Goal: Transaction & Acquisition: Obtain resource

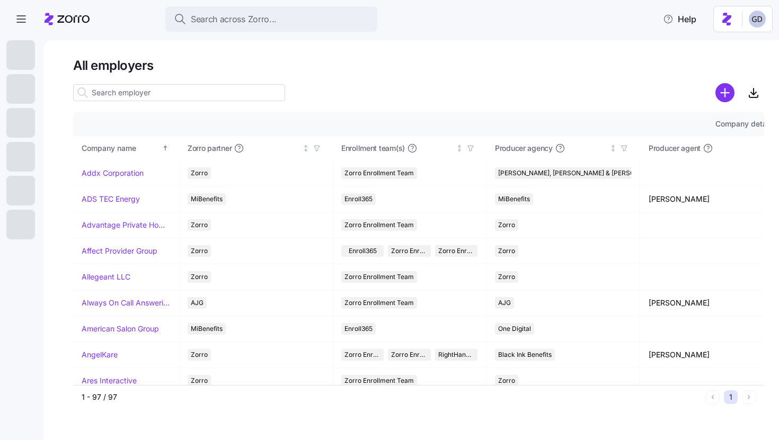
click at [205, 88] on input at bounding box center [179, 92] width 212 height 17
click at [261, 20] on span "Search across Zorro..." at bounding box center [234, 19] width 86 height 13
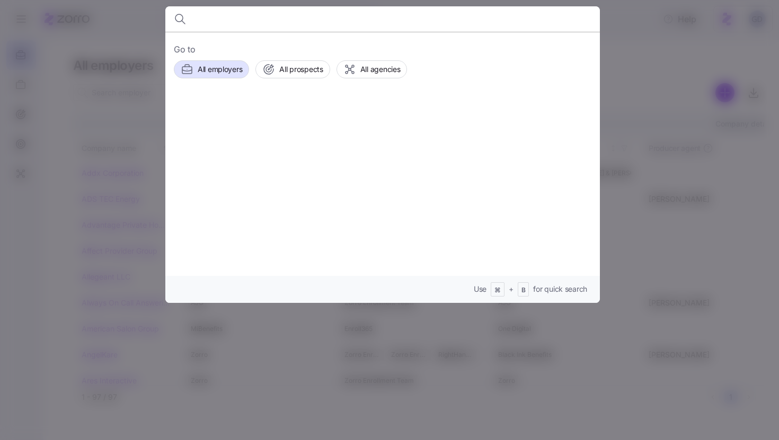
click at [300, 59] on div "Go to All employers All prospects All agencies" at bounding box center [382, 60] width 417 height 35
click at [296, 72] on span "All prospects" at bounding box center [300, 69] width 43 height 11
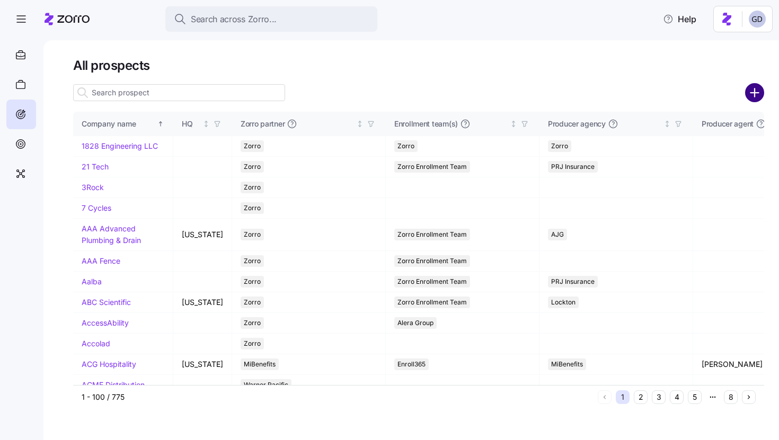
click at [749, 97] on circle "add icon" at bounding box center [754, 92] width 17 height 17
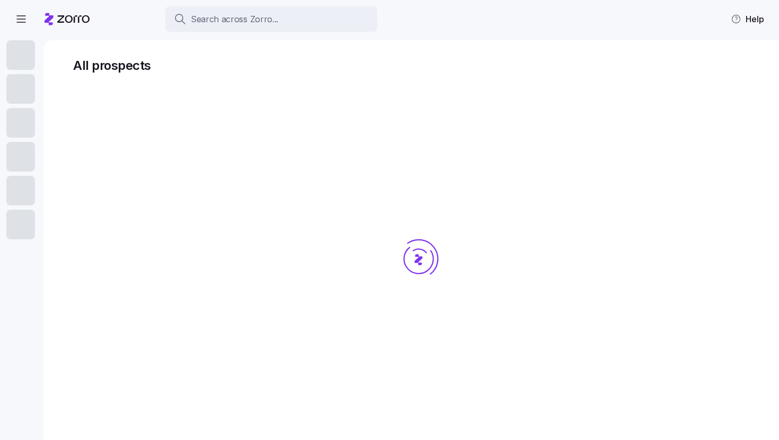
click at [426, 86] on div at bounding box center [418, 279] width 691 height 394
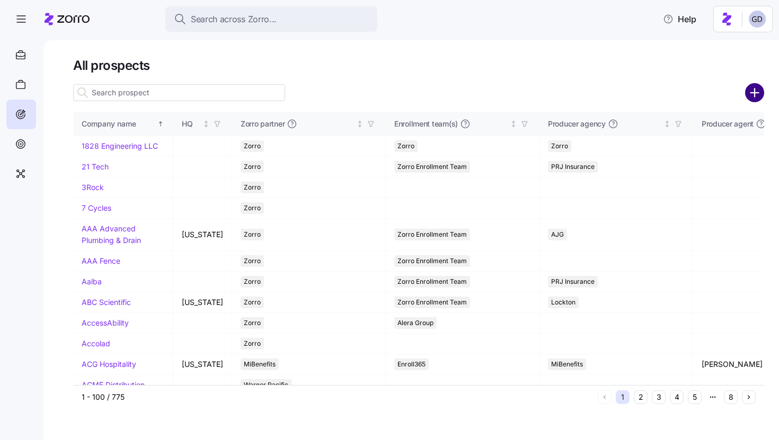
click at [755, 95] on circle "add icon" at bounding box center [754, 92] width 17 height 17
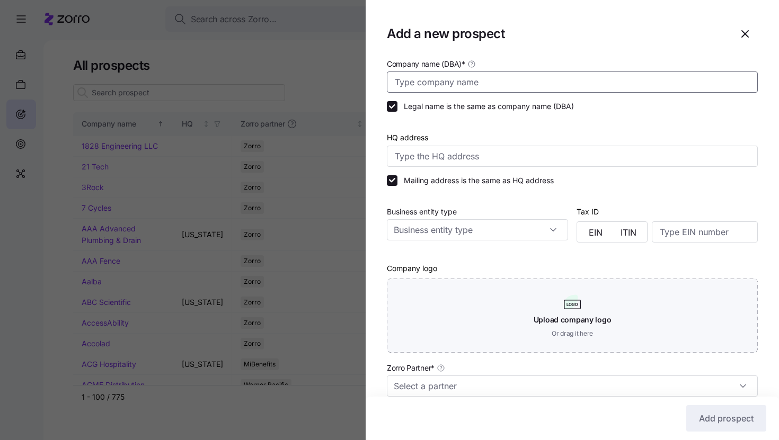
click at [441, 78] on input "Company name (DBA) *" at bounding box center [572, 82] width 371 height 21
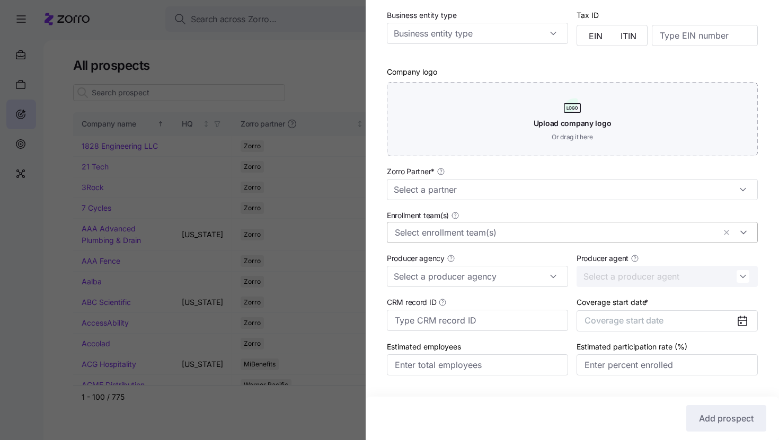
scroll to position [204, 0]
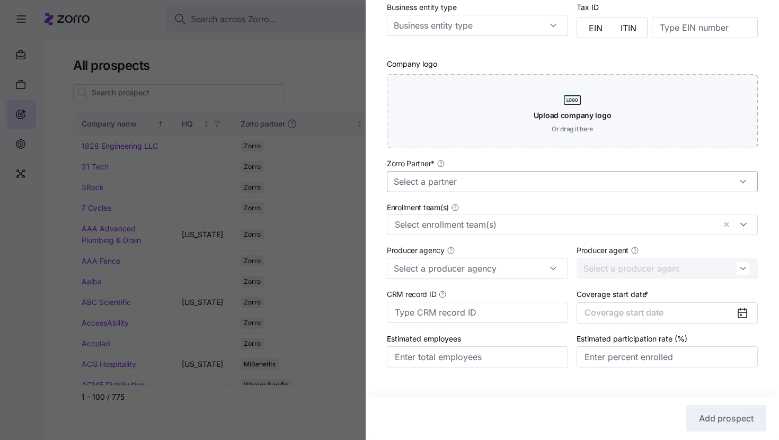
type input "Sit Still Kids Salon"
click at [441, 182] on input "Zorro Partner *" at bounding box center [572, 181] width 371 height 21
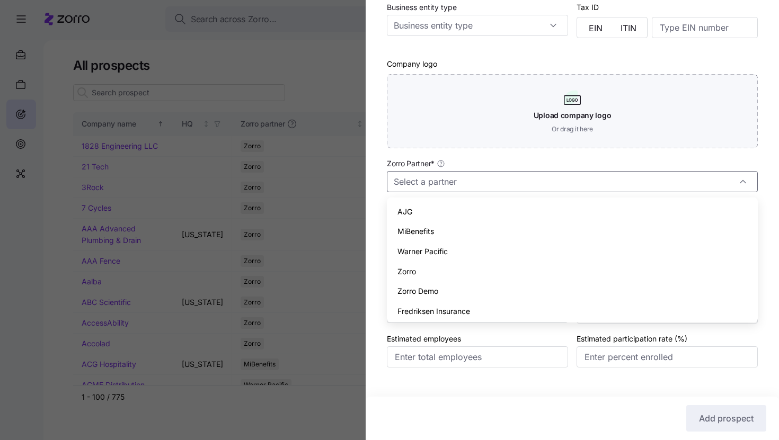
click at [410, 272] on span "Zorro" at bounding box center [406, 272] width 19 height 12
type input "Zorro"
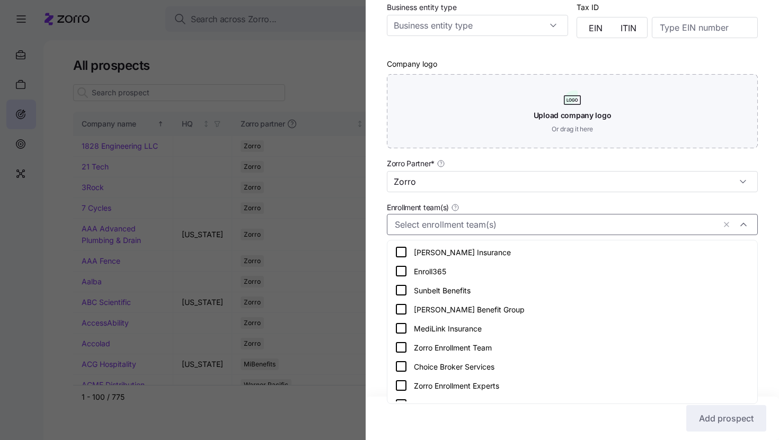
click at [440, 220] on input "Enrollment team(s)" at bounding box center [555, 225] width 320 height 14
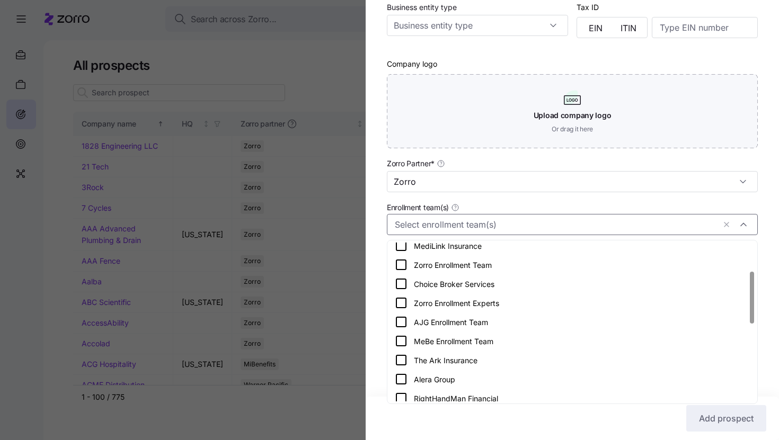
scroll to position [84, 0]
click at [399, 261] on icon at bounding box center [401, 263] width 13 height 13
click at [379, 271] on div "Company name (DBA) * Sit Still Kids Salon Legal name is the same as company nam…" at bounding box center [572, 121] width 413 height 536
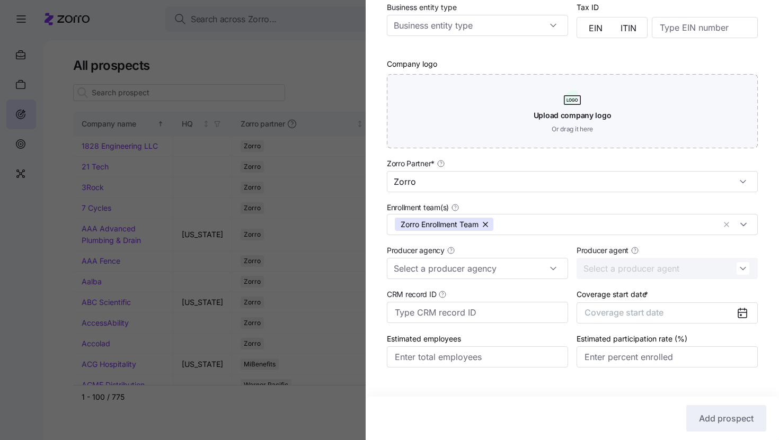
scroll to position [224, 0]
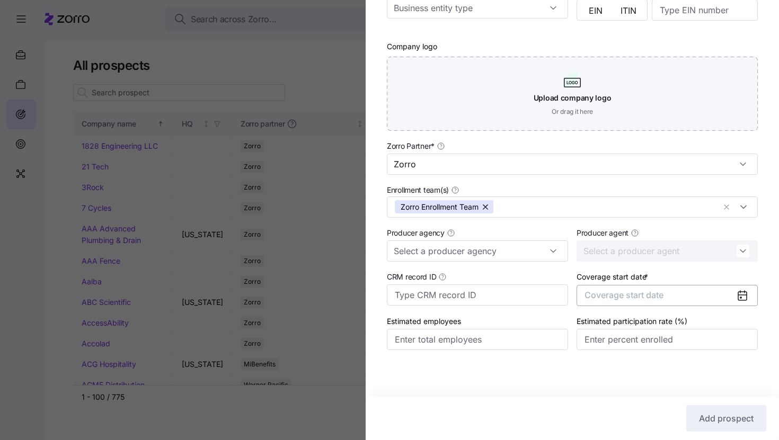
click at [670, 294] on button "Coverage start date" at bounding box center [666, 295] width 181 height 21
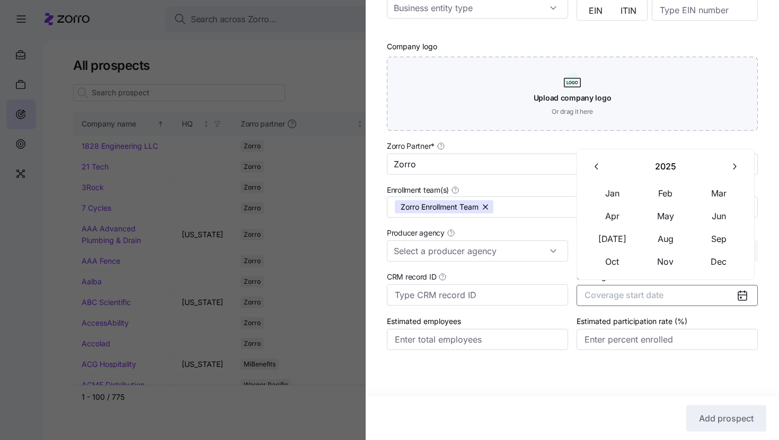
click at [735, 161] on button "button" at bounding box center [734, 167] width 22 height 22
click at [642, 182] on button "Feb" at bounding box center [665, 193] width 53 height 22
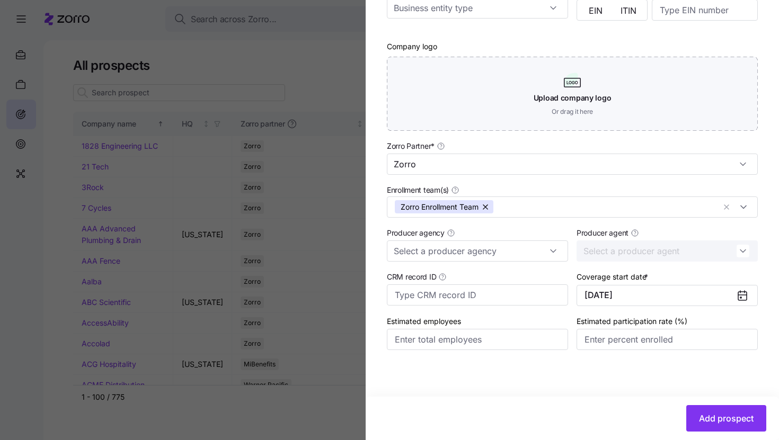
click at [633, 306] on div "Coverage start date * 02/01/2026" at bounding box center [667, 288] width 190 height 45
click at [633, 298] on button "02/01/2026" at bounding box center [666, 295] width 181 height 21
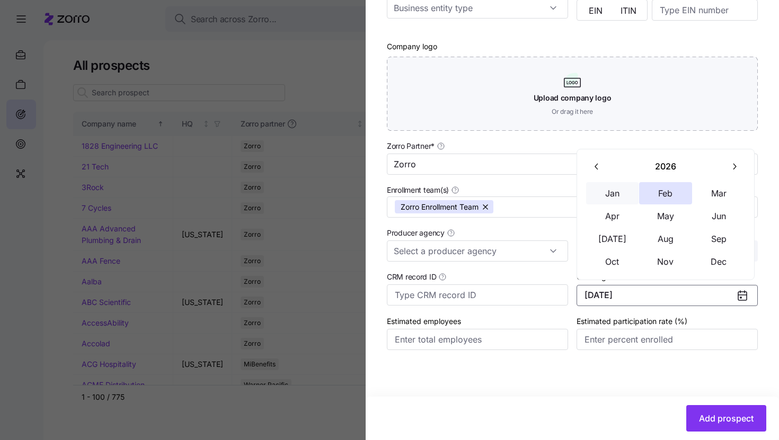
click at [622, 185] on button "Jan" at bounding box center [612, 193] width 53 height 22
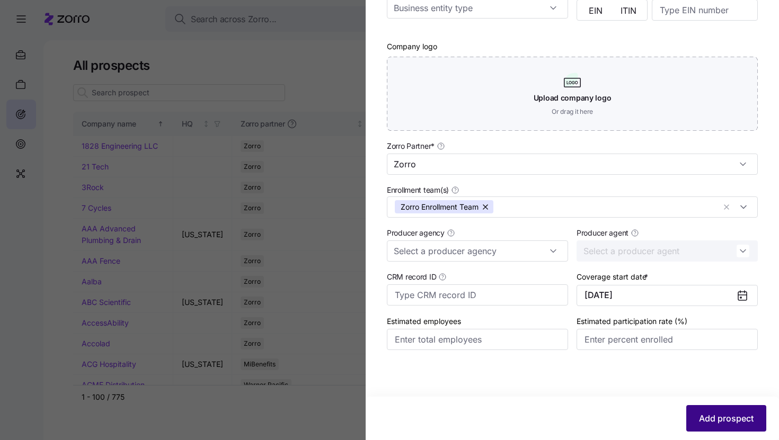
click at [729, 408] on button "Add prospect" at bounding box center [726, 418] width 80 height 26
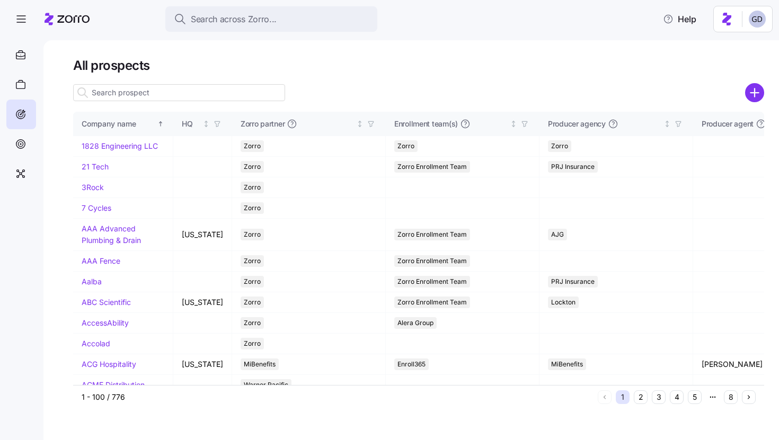
click at [171, 90] on input at bounding box center [179, 92] width 212 height 17
type input "a"
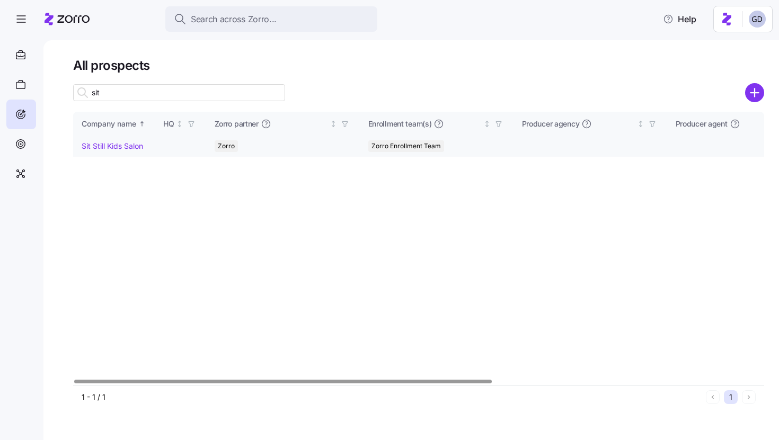
type input "sit"
click at [112, 146] on link "Sit Still Kids Salon" at bounding box center [112, 145] width 61 height 9
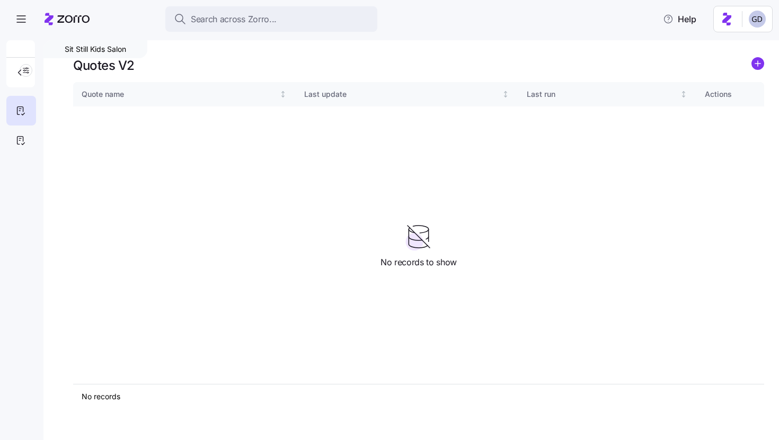
click at [759, 64] on icon "add icon" at bounding box center [757, 64] width 5 height 0
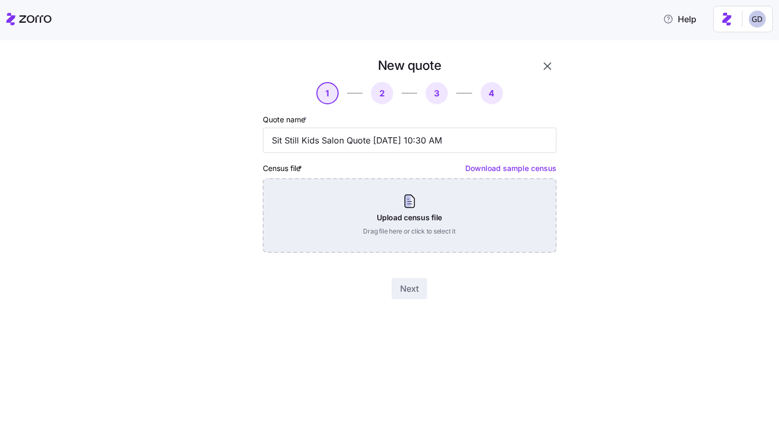
click at [380, 209] on div "Upload census file Drag file here or click to select it" at bounding box center [409, 216] width 293 height 74
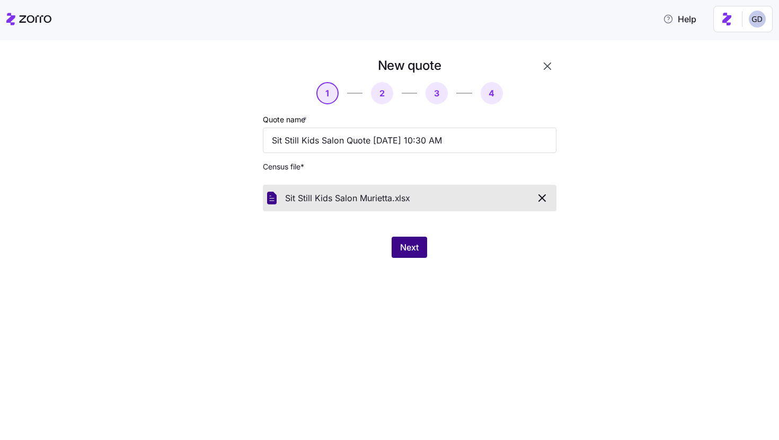
click at [412, 249] on span "Next" at bounding box center [409, 247] width 19 height 13
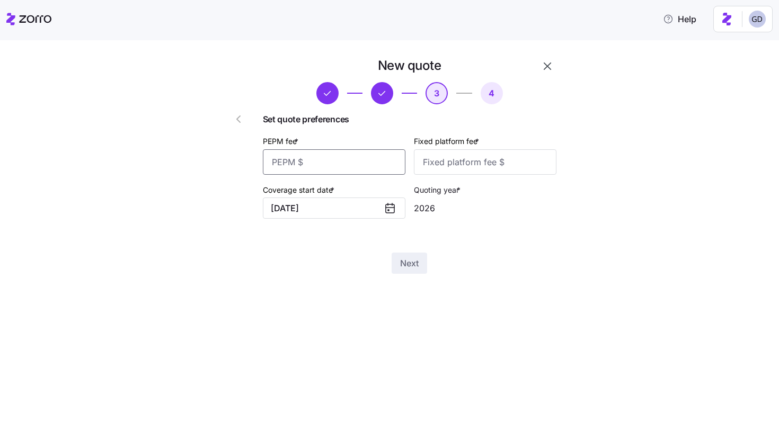
click at [323, 167] on input "PEPM fee *" at bounding box center [334, 161] width 143 height 25
type input "20"
type input "1000"
click at [407, 258] on span "Next" at bounding box center [409, 263] width 19 height 13
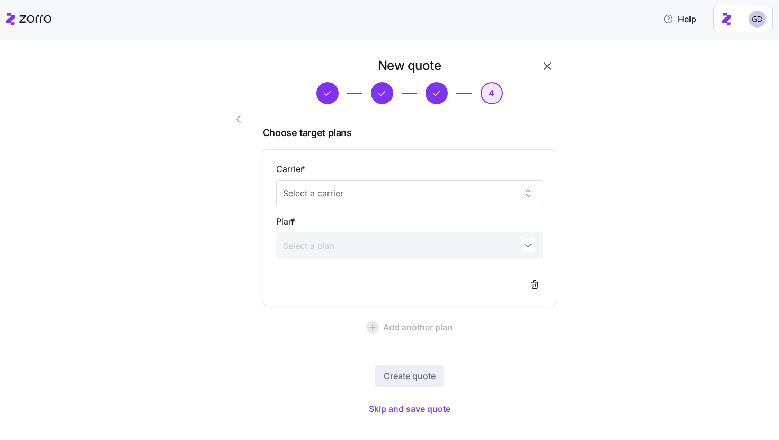
scroll to position [16, 0]
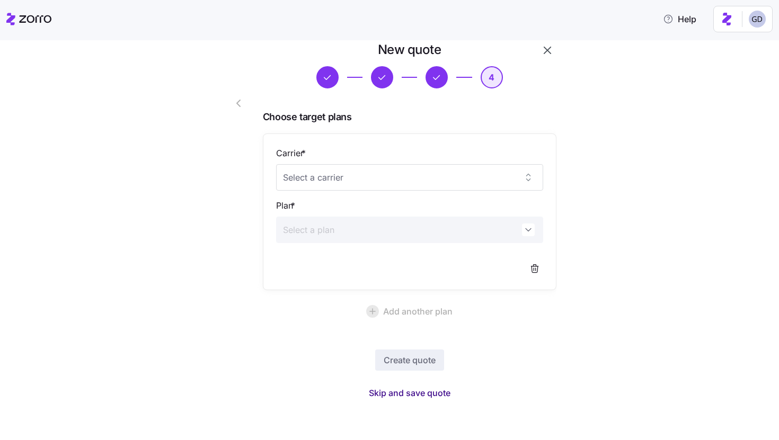
click at [407, 388] on span "Skip and save quote" at bounding box center [410, 393] width 82 height 13
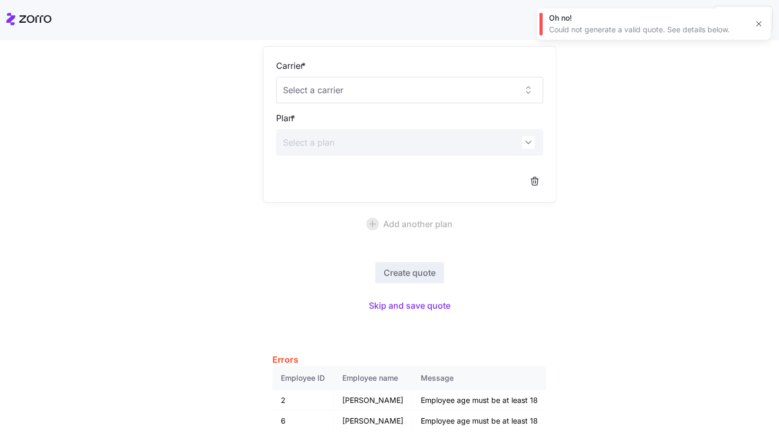
scroll to position [132, 0]
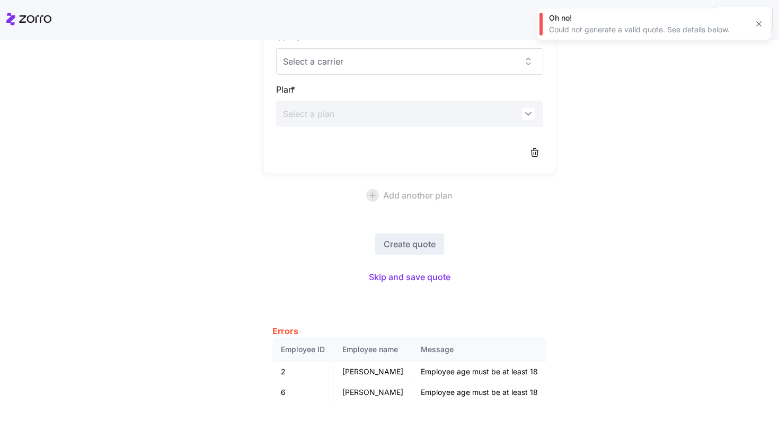
click at [762, 28] on icon "button" at bounding box center [758, 24] width 8 height 8
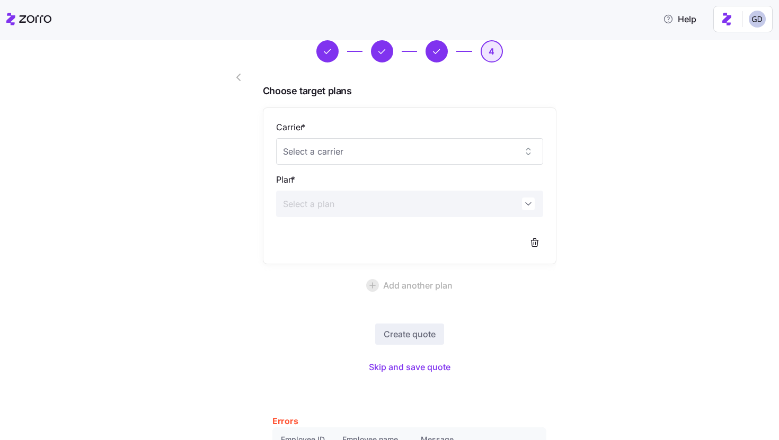
scroll to position [0, 0]
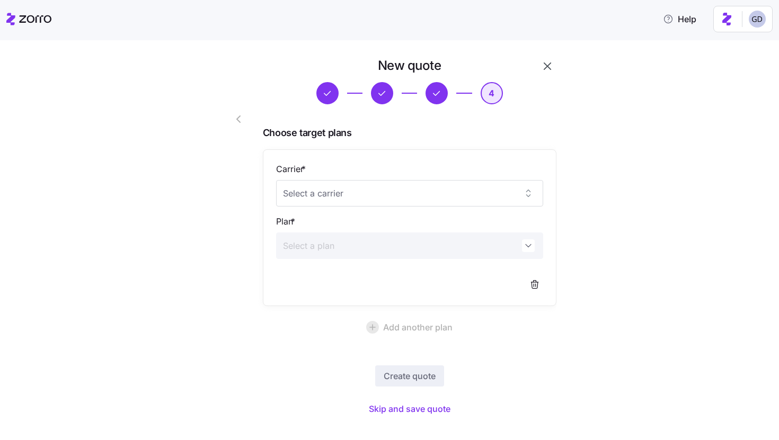
click at [546, 61] on icon "button" at bounding box center [547, 66] width 13 height 13
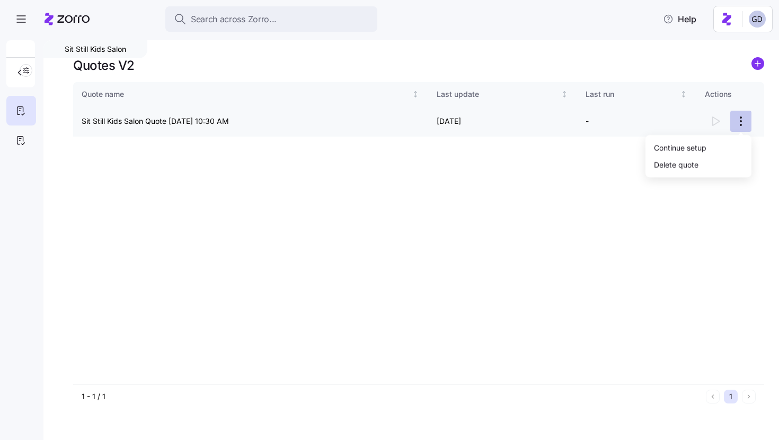
click at [741, 124] on html "Search across Zorro... Help Sit Still Kids Salon Quotes V2 Quote name Last upda…" at bounding box center [389, 217] width 779 height 434
click at [687, 152] on div "Continue setup" at bounding box center [680, 147] width 52 height 12
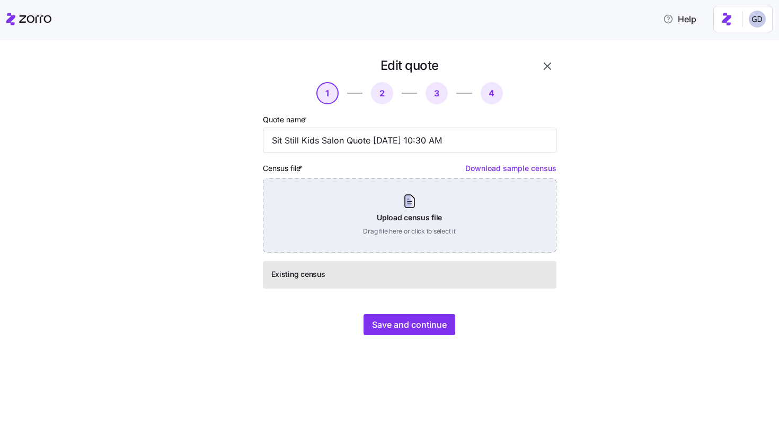
click at [422, 231] on div "Upload census file Drag file here or click to select it" at bounding box center [409, 216] width 293 height 74
click at [404, 192] on div "Upload census file Drag file here or click to select it" at bounding box center [409, 216] width 293 height 74
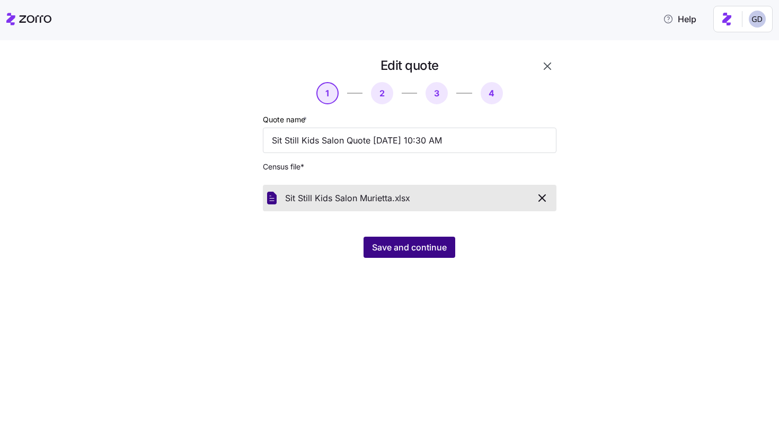
click at [419, 254] on span "Save and continue" at bounding box center [409, 247] width 75 height 13
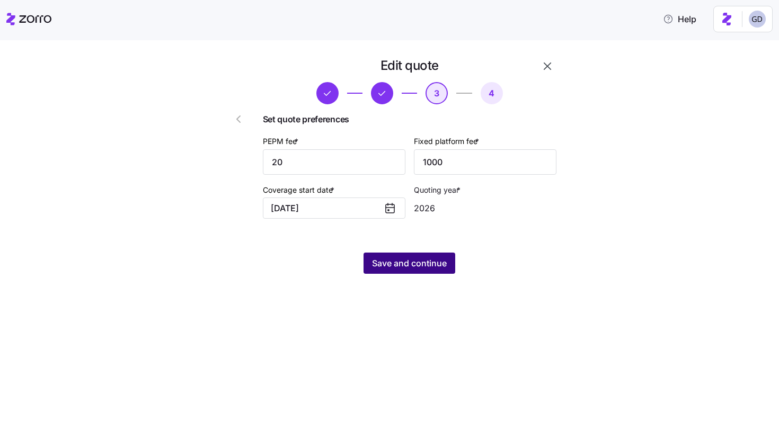
click at [438, 265] on span "Save and continue" at bounding box center [409, 263] width 75 height 13
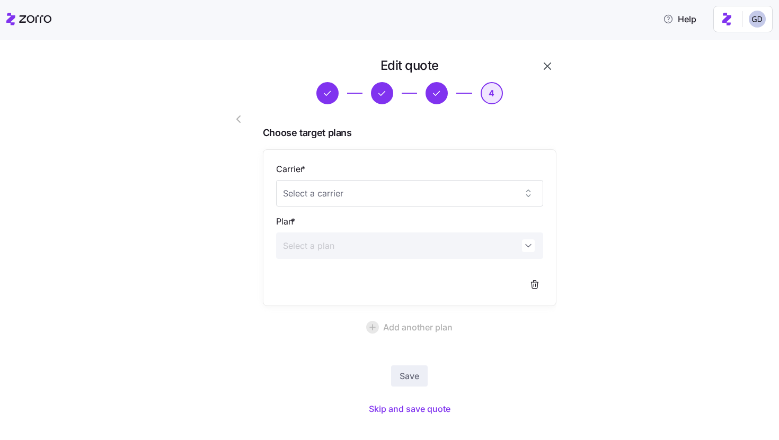
scroll to position [16, 0]
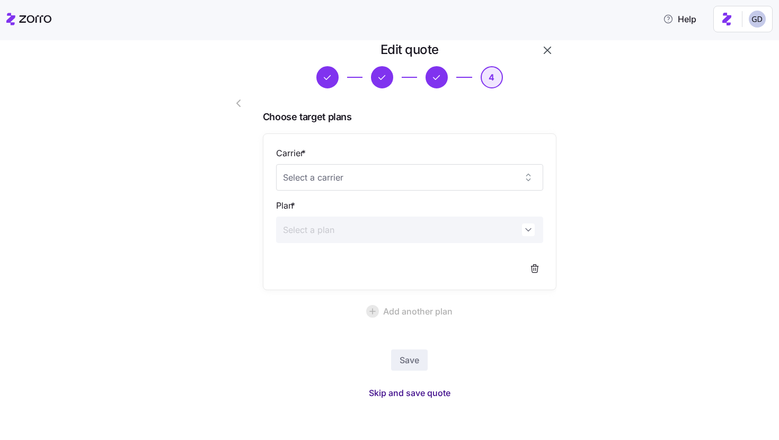
click at [403, 390] on span "Skip and save quote" at bounding box center [410, 393] width 82 height 13
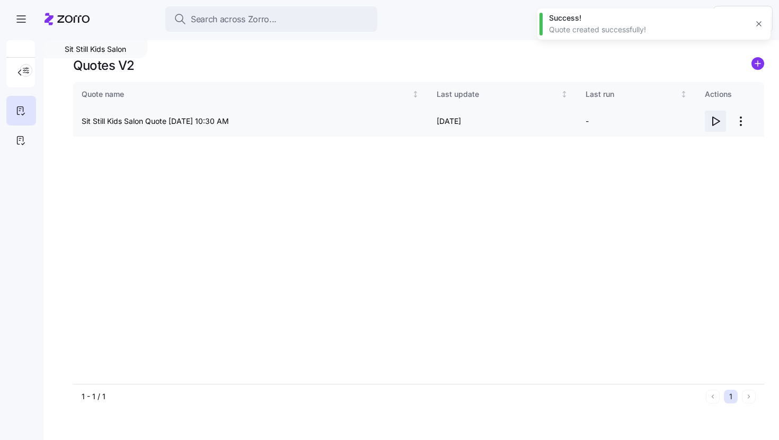
click at [717, 124] on icon "button" at bounding box center [715, 121] width 13 height 13
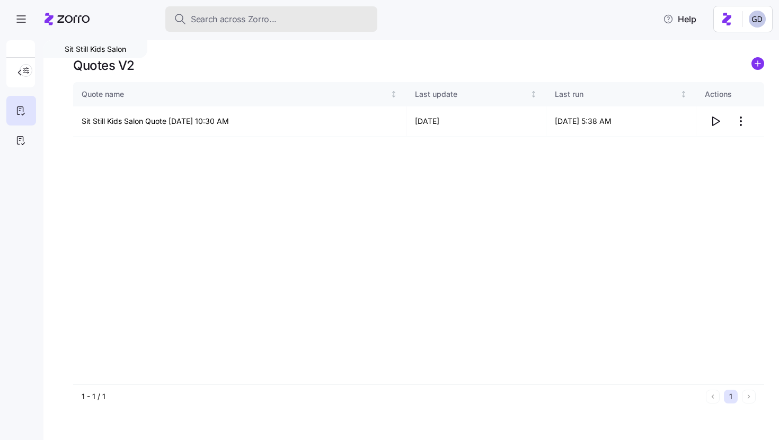
click at [272, 20] on span "Search across Zorro..." at bounding box center [234, 19] width 86 height 13
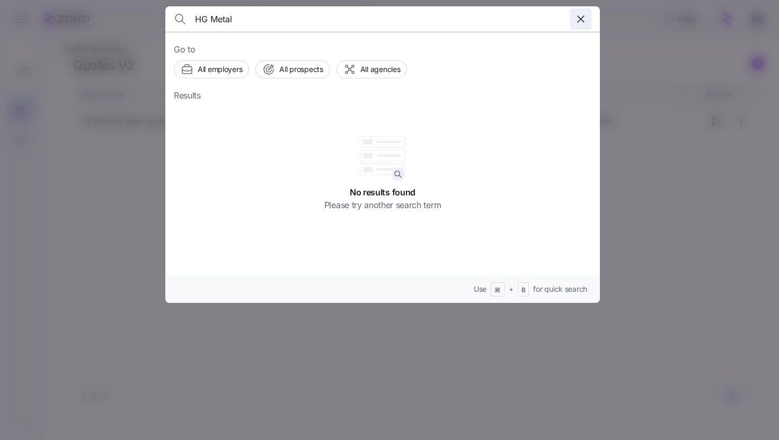
type input "HG Metal"
click at [587, 23] on span "button" at bounding box center [581, 19] width 20 height 20
click at [594, 59] on div "Go to All employers All prospects All agencies Use ⌘ + B for quick search" at bounding box center [382, 167] width 434 height 271
click at [646, 85] on div at bounding box center [389, 220] width 779 height 440
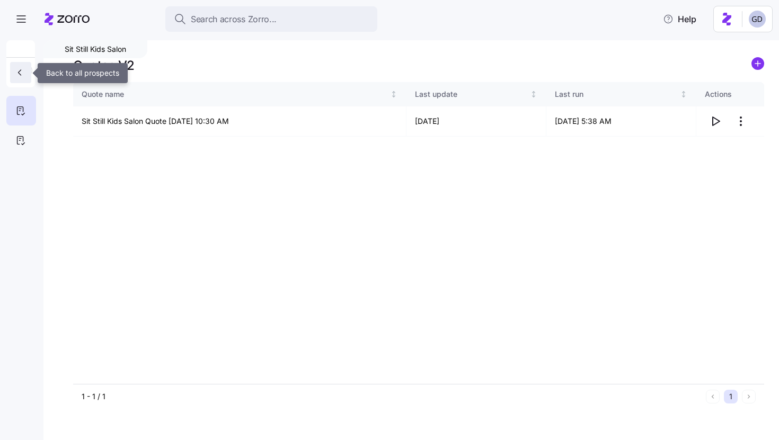
click at [22, 76] on icon "button" at bounding box center [19, 72] width 11 height 11
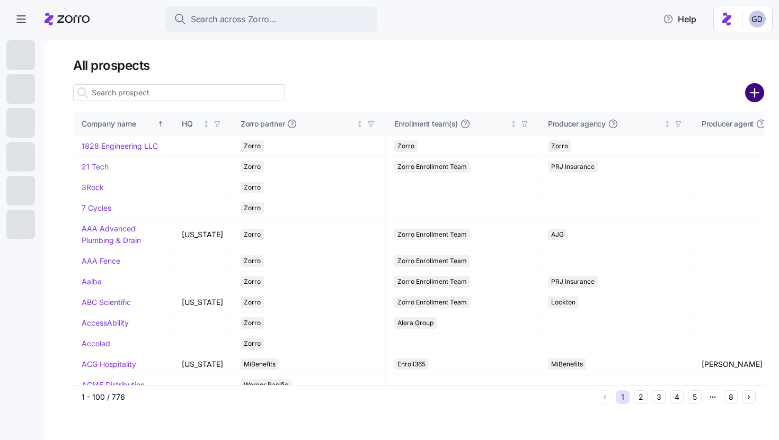
click at [747, 88] on circle "add icon" at bounding box center [754, 92] width 17 height 17
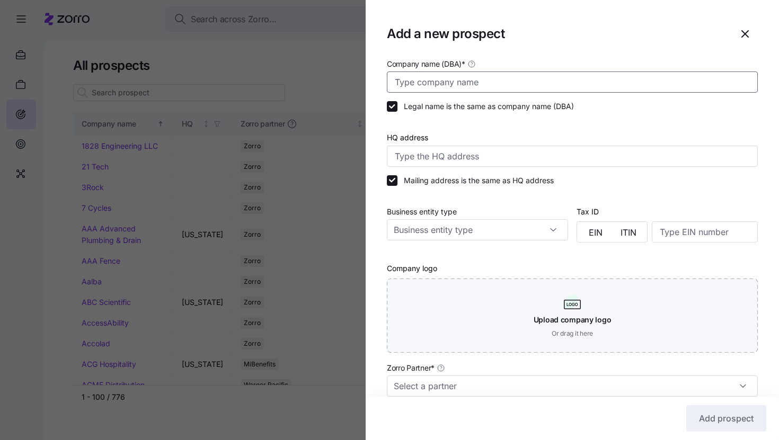
click at [509, 86] on input "Company name (DBA) *" at bounding box center [572, 82] width 371 height 21
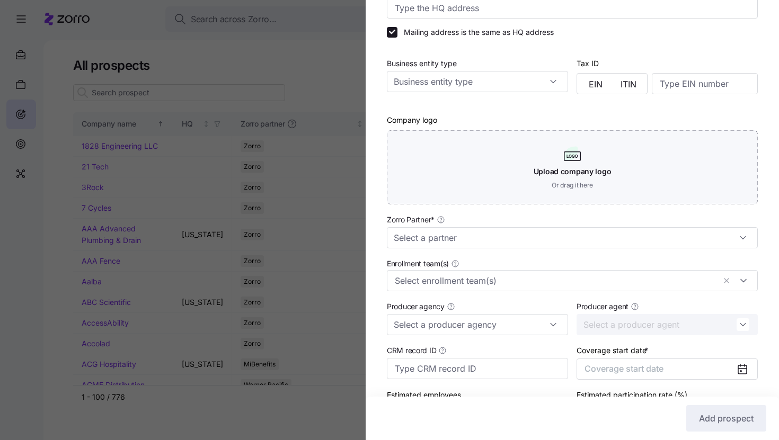
scroll to position [173, 0]
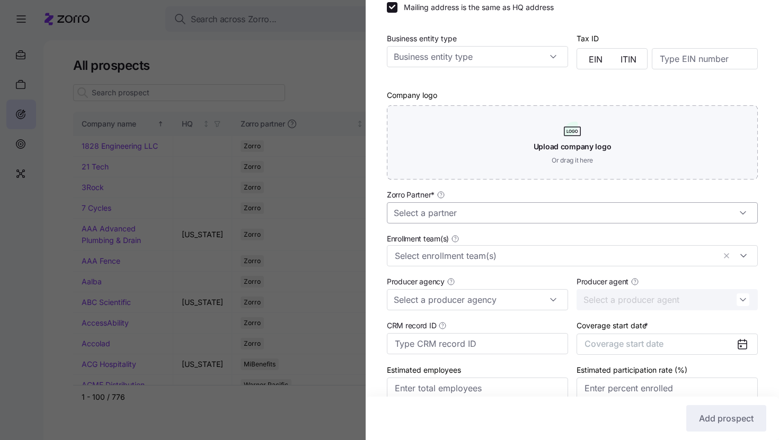
type input "HG Metals"
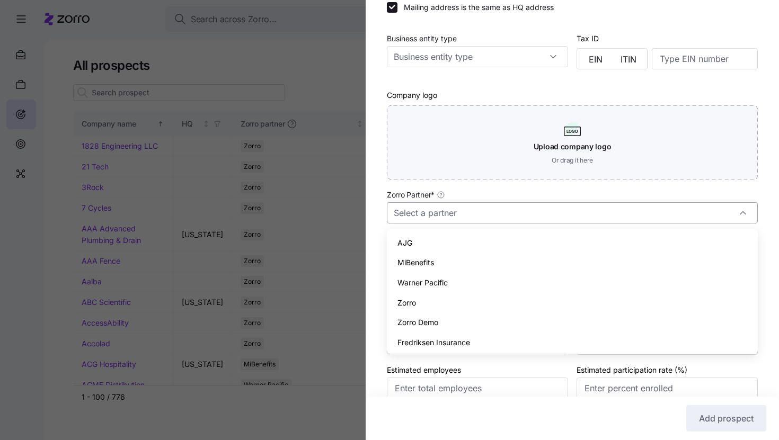
click at [455, 207] on input "Zorro Partner *" at bounding box center [572, 212] width 371 height 21
click at [418, 313] on div "Zorro Demo" at bounding box center [572, 323] width 362 height 20
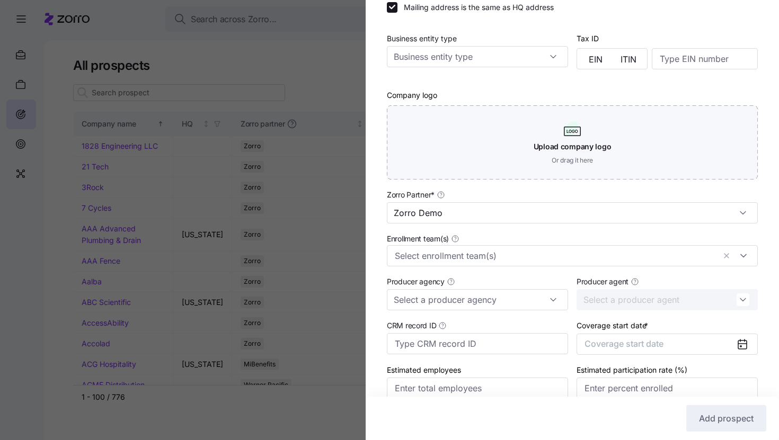
click at [418, 313] on div "Producer agency" at bounding box center [477, 293] width 190 height 44
click at [418, 210] on input "Zorro Demo" at bounding box center [572, 212] width 371 height 21
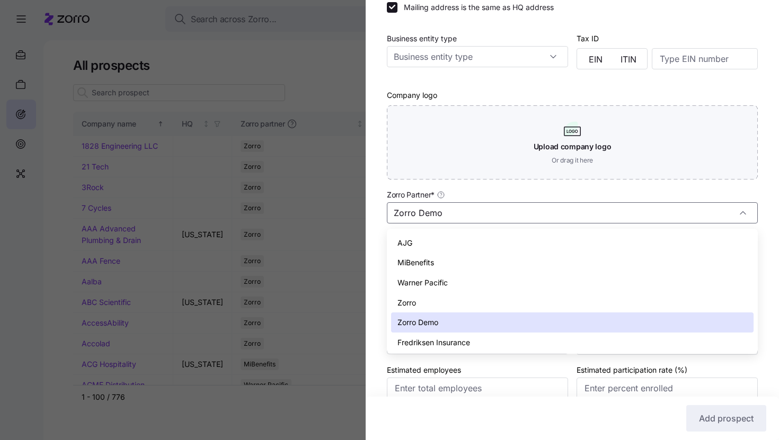
click at [416, 303] on span "Zorro" at bounding box center [406, 303] width 19 height 12
type input "Zorro"
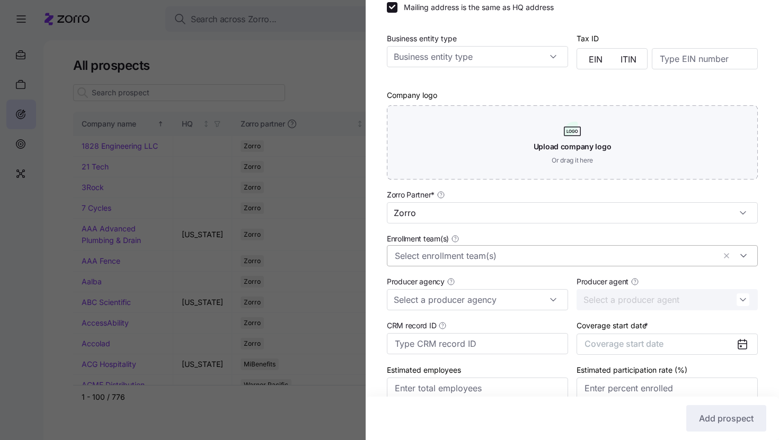
click at [442, 255] on input "Enrollment team(s)" at bounding box center [555, 256] width 320 height 14
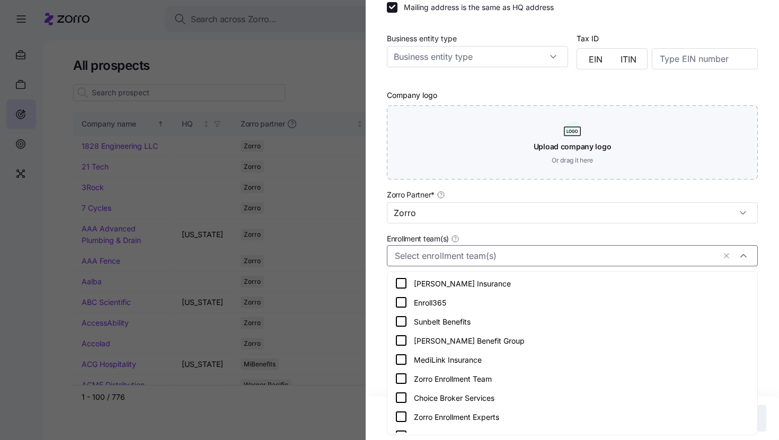
click at [401, 375] on icon at bounding box center [401, 378] width 13 height 13
click at [384, 372] on div "Company name (DBA) * HG Metals Legal name is the same as company name (DBA) HQ …" at bounding box center [572, 152] width 413 height 536
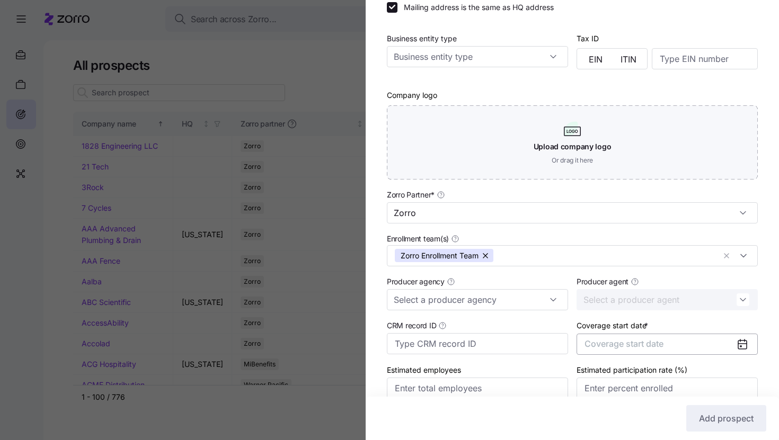
scroll to position [224, 0]
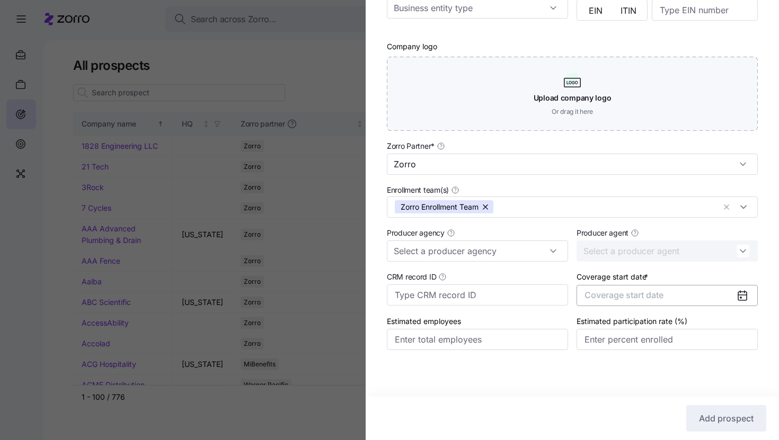
click at [638, 296] on span "Coverage start date" at bounding box center [623, 295] width 79 height 11
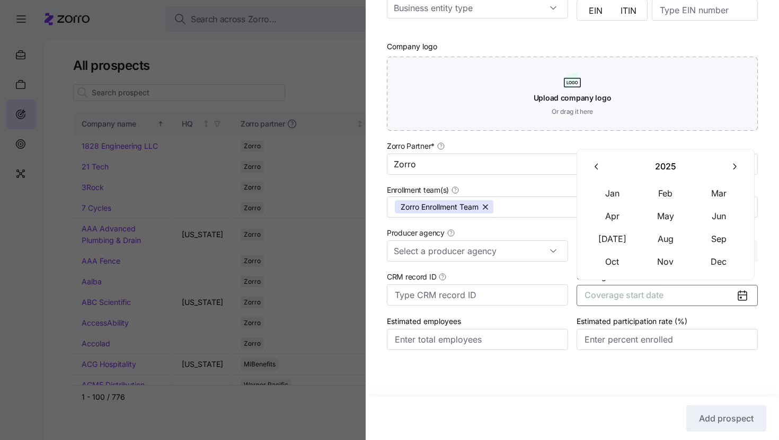
click at [729, 163] on icon "button" at bounding box center [734, 167] width 10 height 10
click at [613, 202] on button "Jan" at bounding box center [612, 193] width 53 height 22
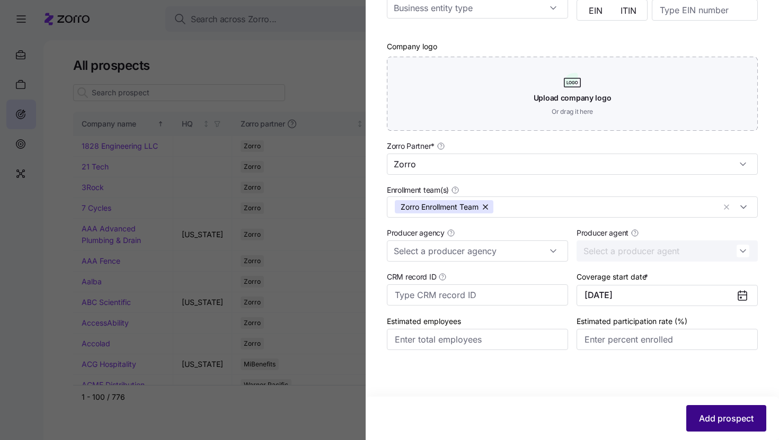
click at [715, 416] on span "Add prospect" at bounding box center [726, 418] width 55 height 13
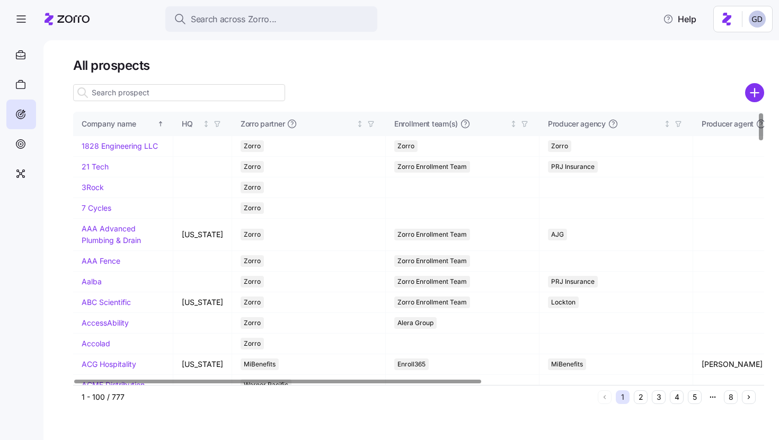
click at [147, 95] on input at bounding box center [179, 92] width 212 height 17
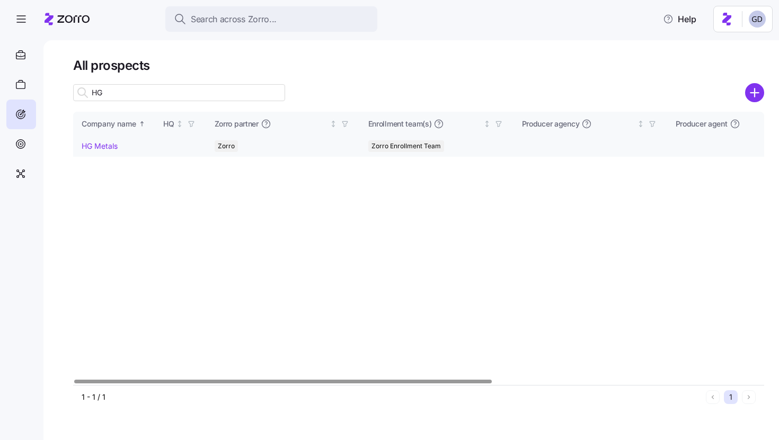
type input "HG"
click at [112, 144] on link "HG Metals" at bounding box center [100, 145] width 36 height 9
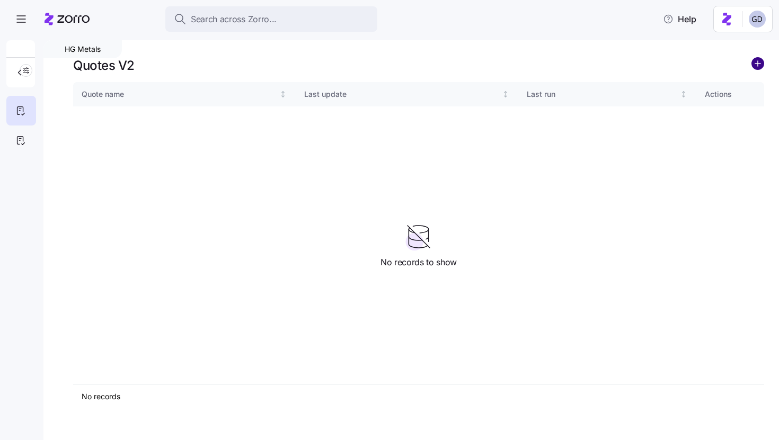
click at [756, 67] on circle "add icon" at bounding box center [758, 64] width 12 height 12
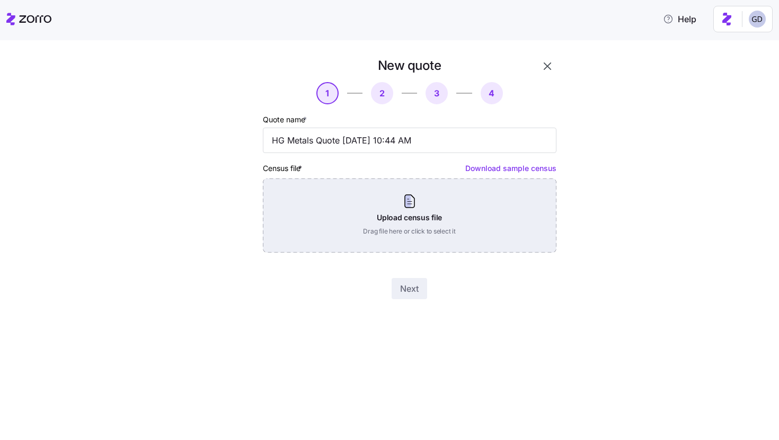
click at [402, 216] on div "Upload census file Drag file here or click to select it" at bounding box center [409, 216] width 293 height 74
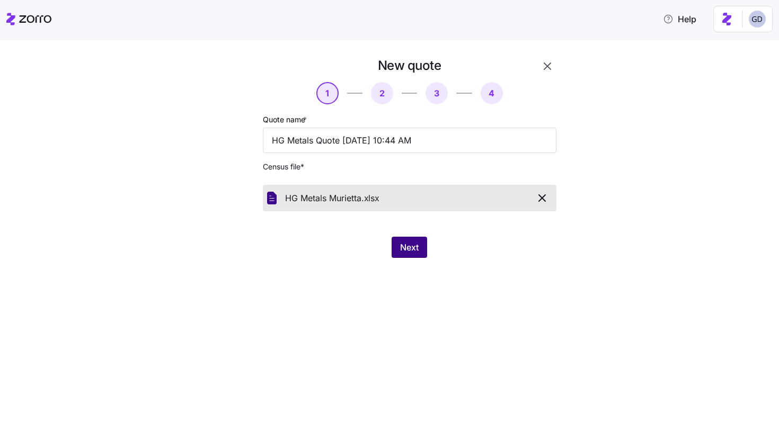
click at [395, 242] on button "Next" at bounding box center [408, 247] width 35 height 21
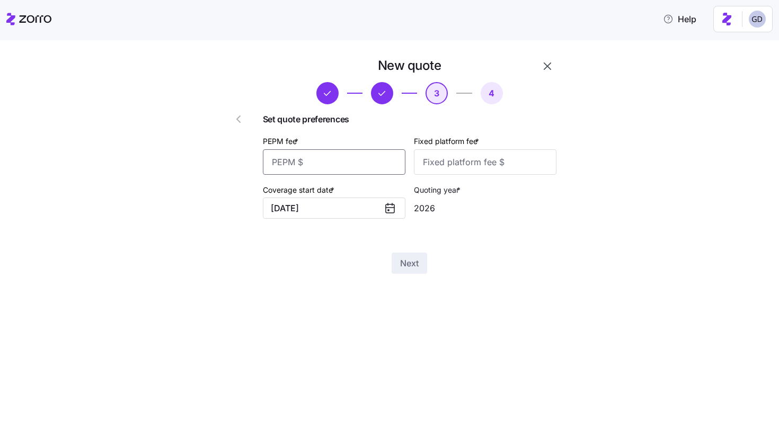
click at [346, 163] on input "PEPM fee *" at bounding box center [334, 161] width 143 height 25
type input "30"
type input "1000"
click at [414, 257] on span "Next" at bounding box center [409, 263] width 19 height 13
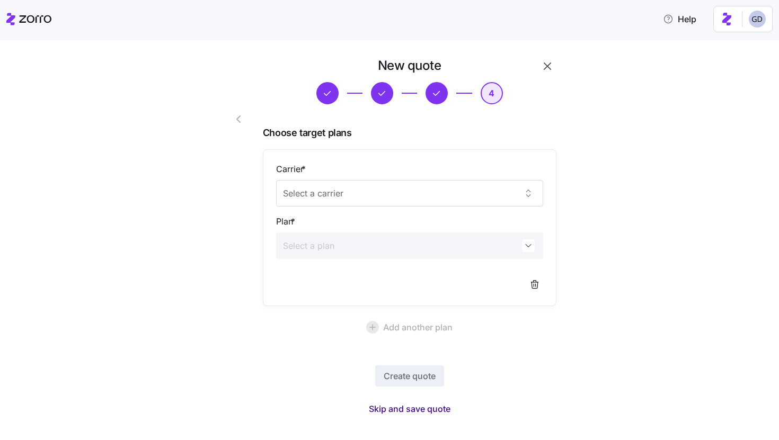
click at [438, 403] on span "Skip and save quote" at bounding box center [410, 409] width 82 height 13
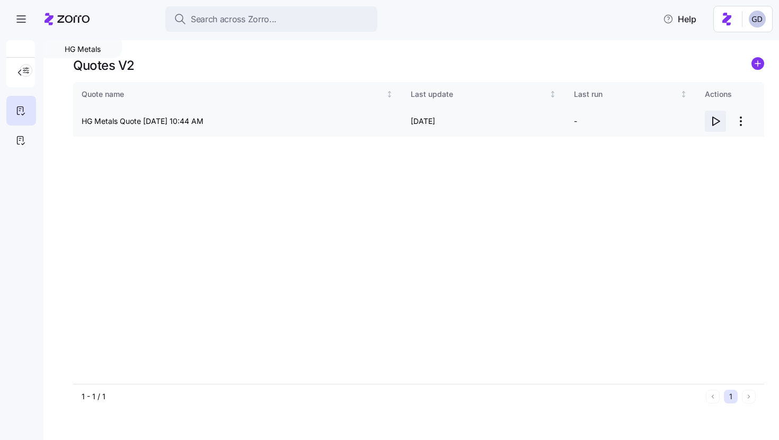
click at [715, 119] on icon "button" at bounding box center [716, 121] width 7 height 8
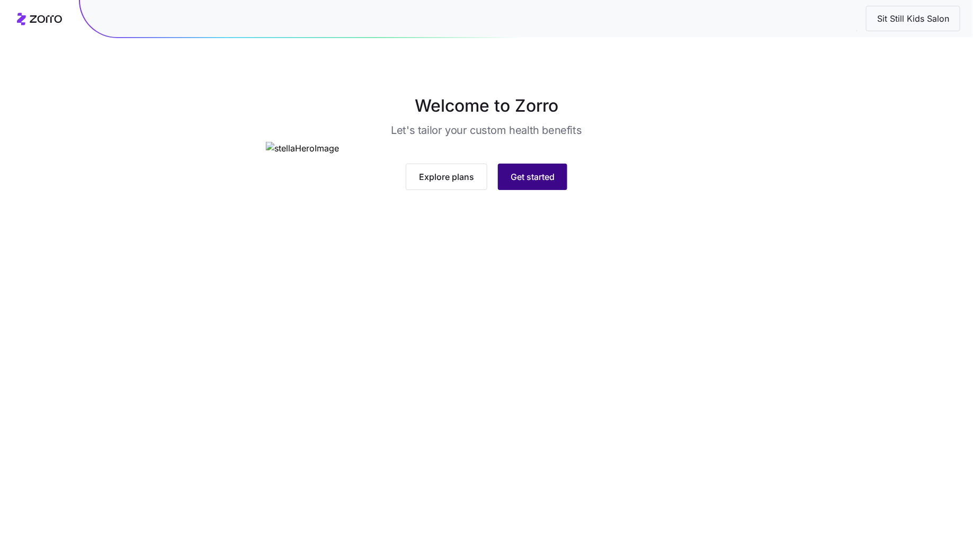
click at [529, 190] on button "Get started" at bounding box center [532, 177] width 69 height 26
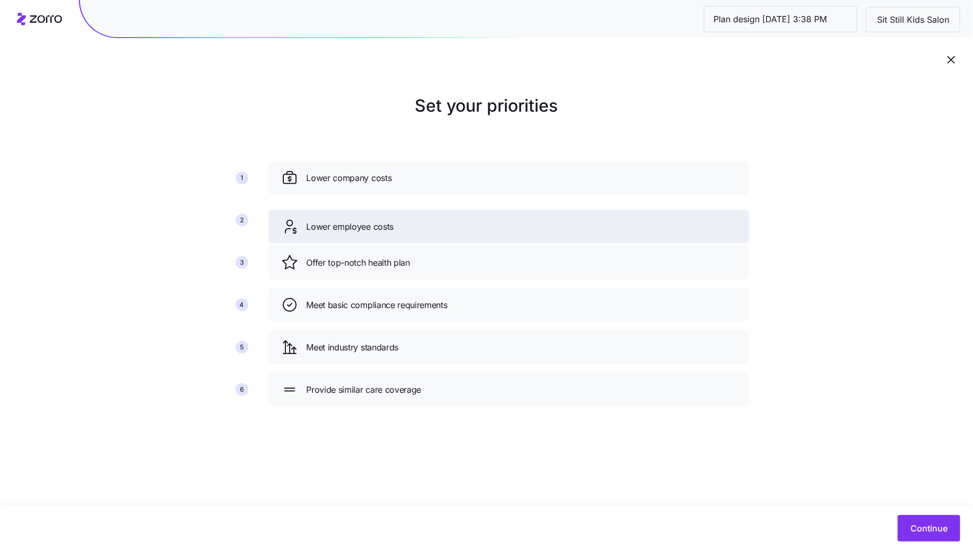
drag, startPoint x: 560, startPoint y: 261, endPoint x: 560, endPoint y: 225, distance: 36.0
click at [560, 225] on div "Lower employee costs" at bounding box center [509, 226] width 456 height 17
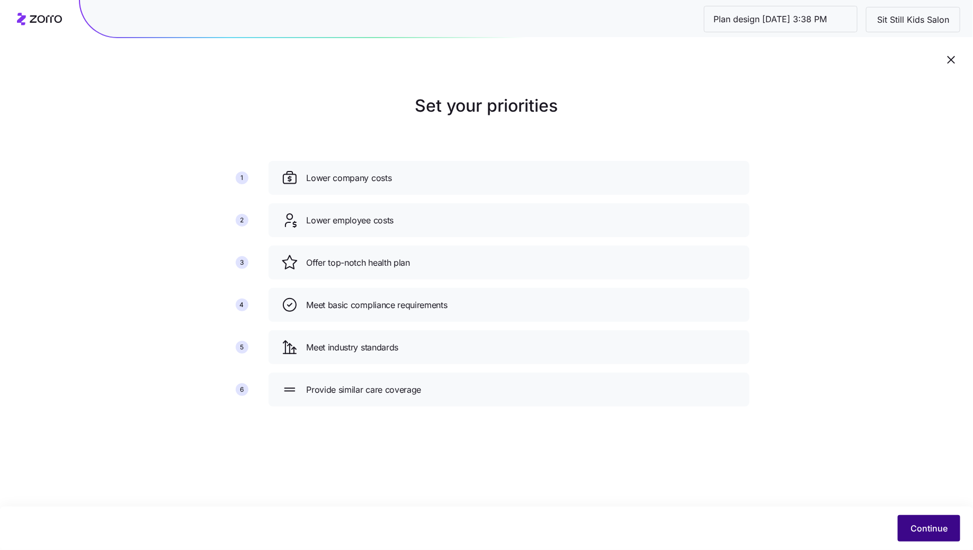
click at [905, 518] on button "Continue" at bounding box center [929, 528] width 63 height 26
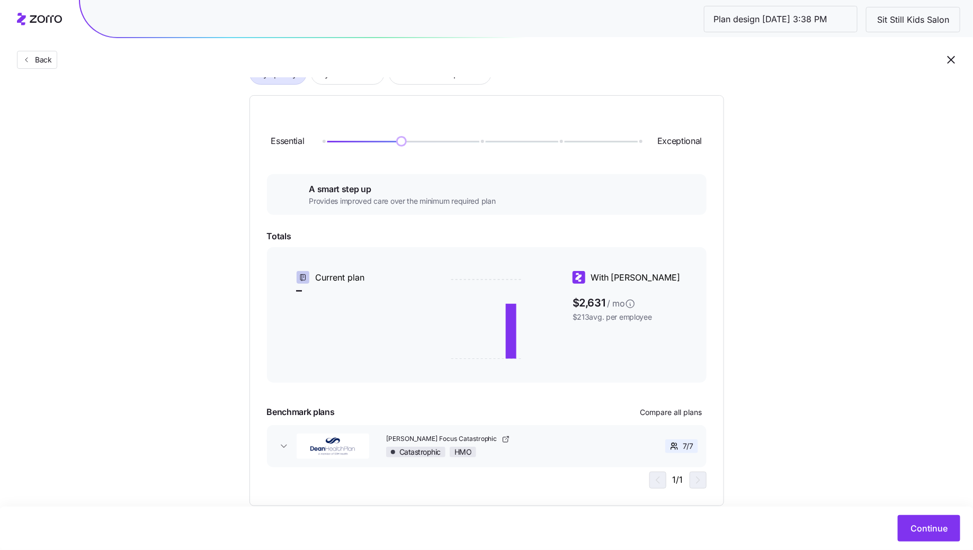
scroll to position [120, 0]
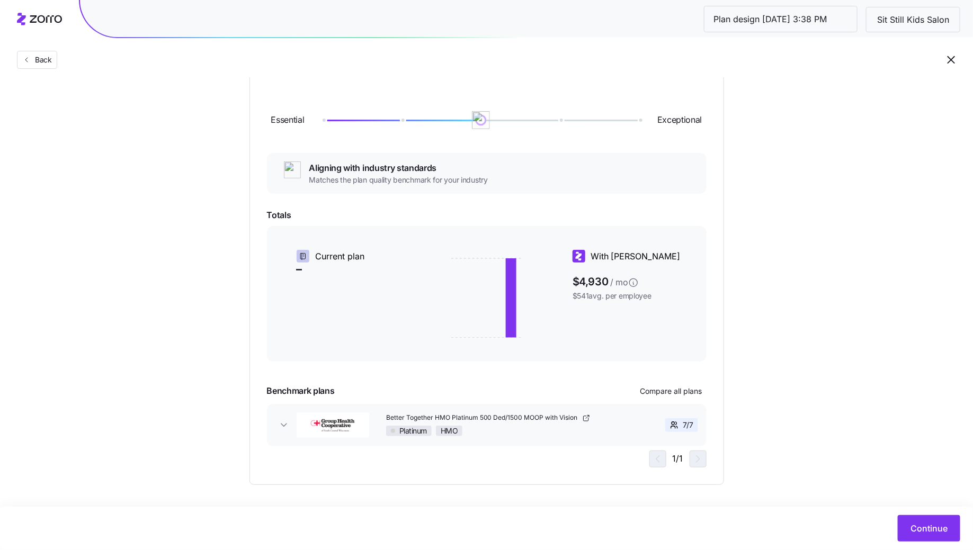
drag, startPoint x: 402, startPoint y: 115, endPoint x: 456, endPoint y: 114, distance: 54.0
click at [456, 115] on div "Essential Exceptional" at bounding box center [487, 120] width 440 height 57
drag, startPoint x: 479, startPoint y: 121, endPoint x: 416, endPoint y: 127, distance: 62.8
click at [416, 127] on div "Essential Exceptional" at bounding box center [487, 120] width 440 height 57
click at [683, 392] on span "Compare all plans" at bounding box center [671, 391] width 62 height 11
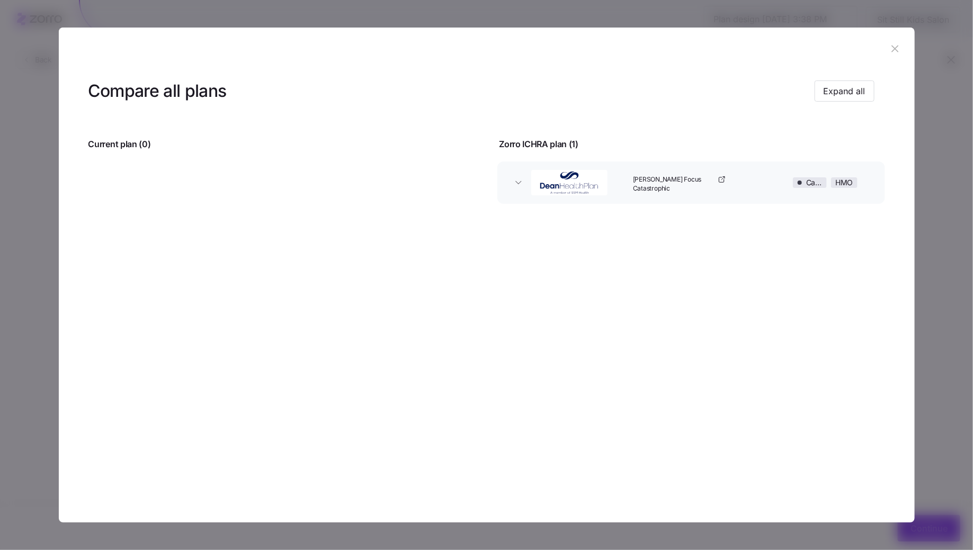
click at [627, 202] on button "Dean Focus Catastrophic Catastrophic HMO" at bounding box center [691, 183] width 388 height 42
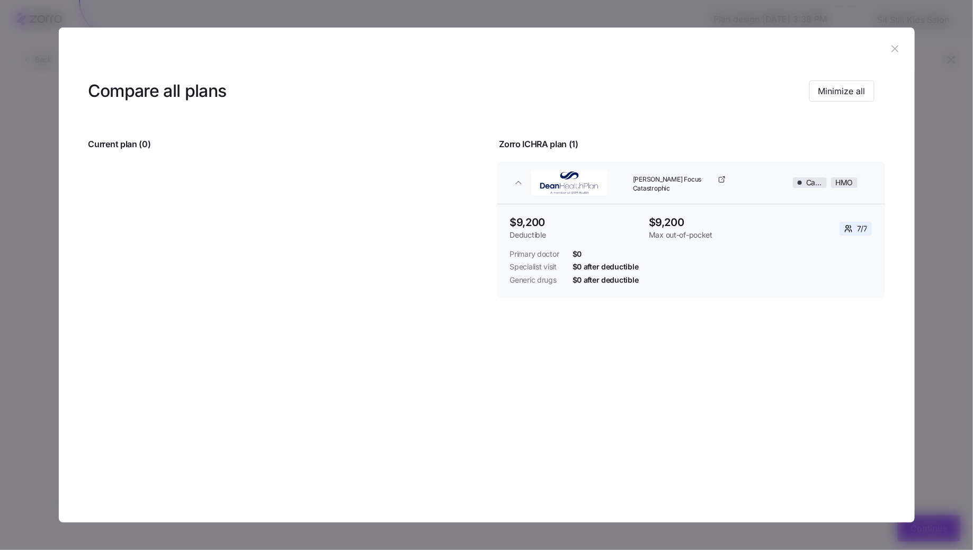
click at [897, 52] on icon "button" at bounding box center [895, 49] width 12 height 12
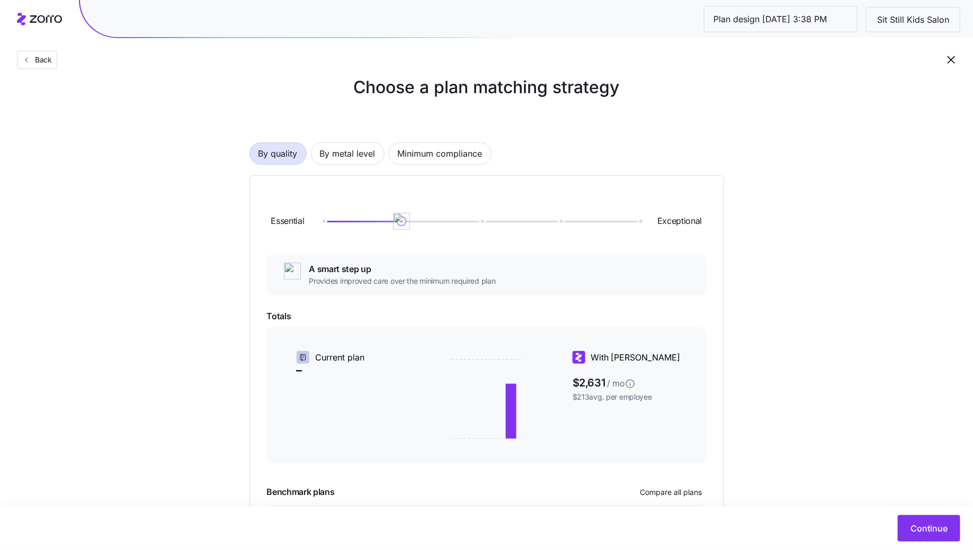
scroll to position [0, 0]
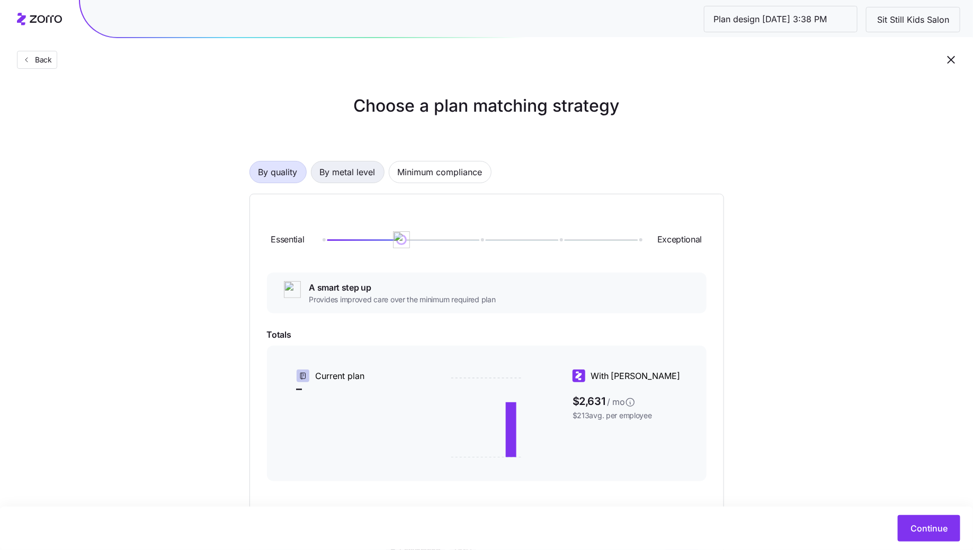
click at [314, 176] on button "By metal level" at bounding box center [348, 172] width 74 height 22
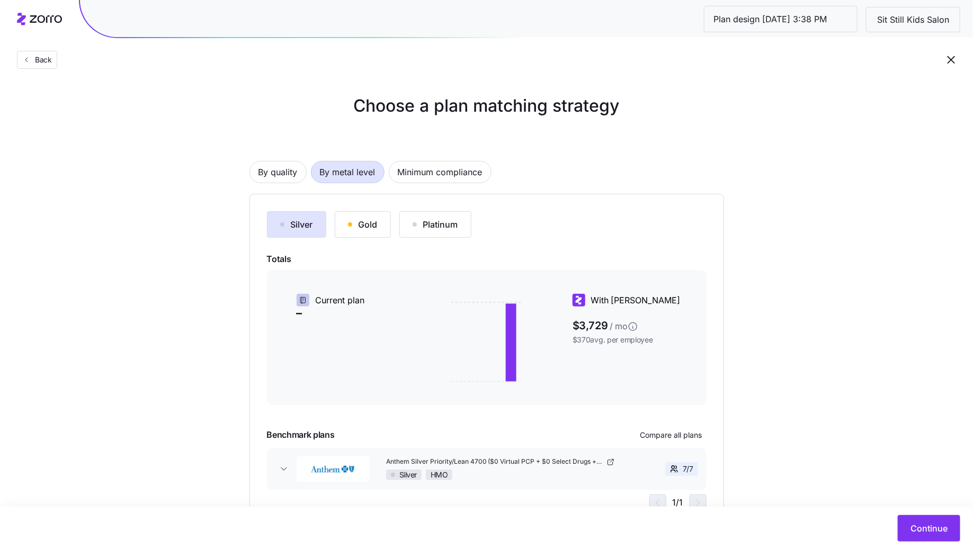
scroll to position [46, 0]
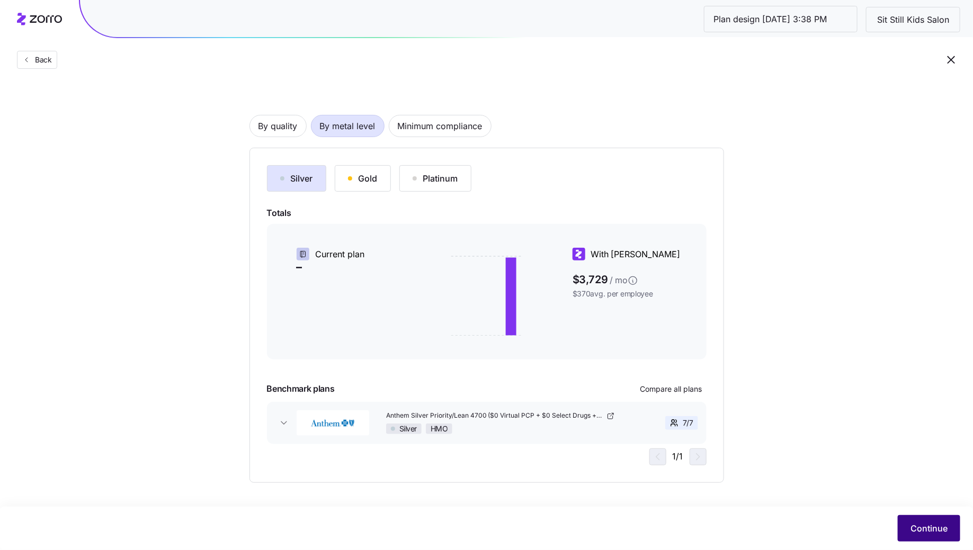
click at [935, 528] on span "Continue" at bounding box center [929, 528] width 37 height 13
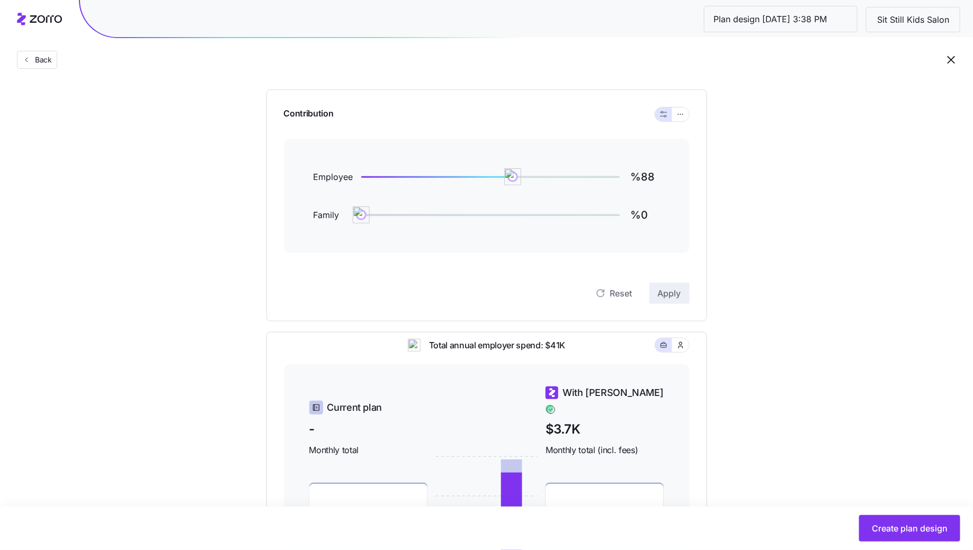
scroll to position [81, 0]
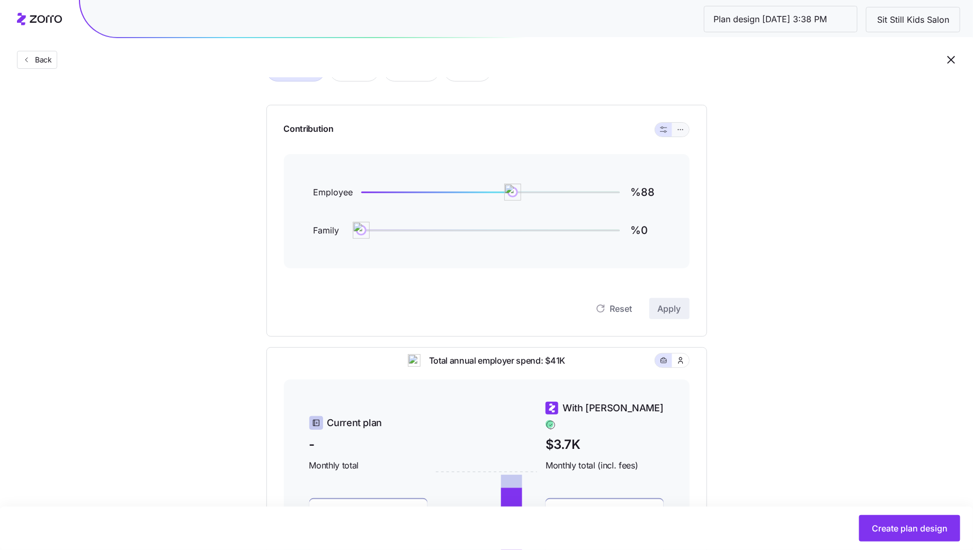
click at [687, 131] on button "button" at bounding box center [680, 130] width 17 height 14
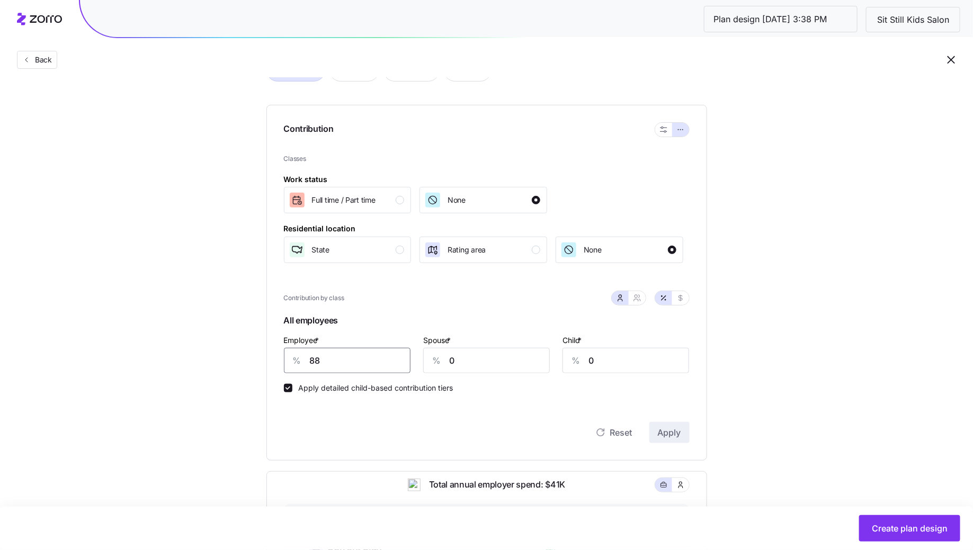
click at [344, 362] on input "88" at bounding box center [347, 360] width 127 height 25
type input "50"
click at [674, 416] on div "Reset Apply" at bounding box center [487, 422] width 406 height 42
click at [674, 429] on span "Apply" at bounding box center [669, 432] width 23 height 13
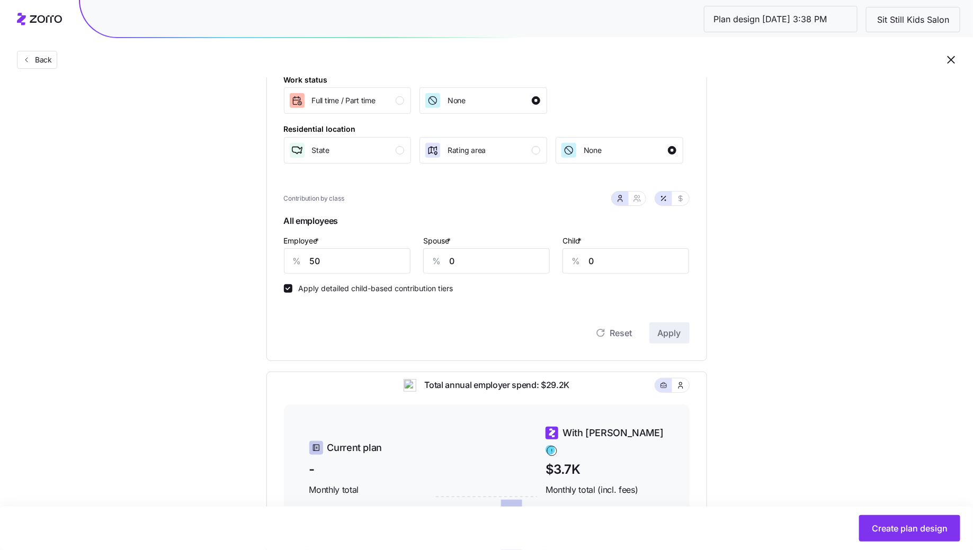
scroll to position [154, 0]
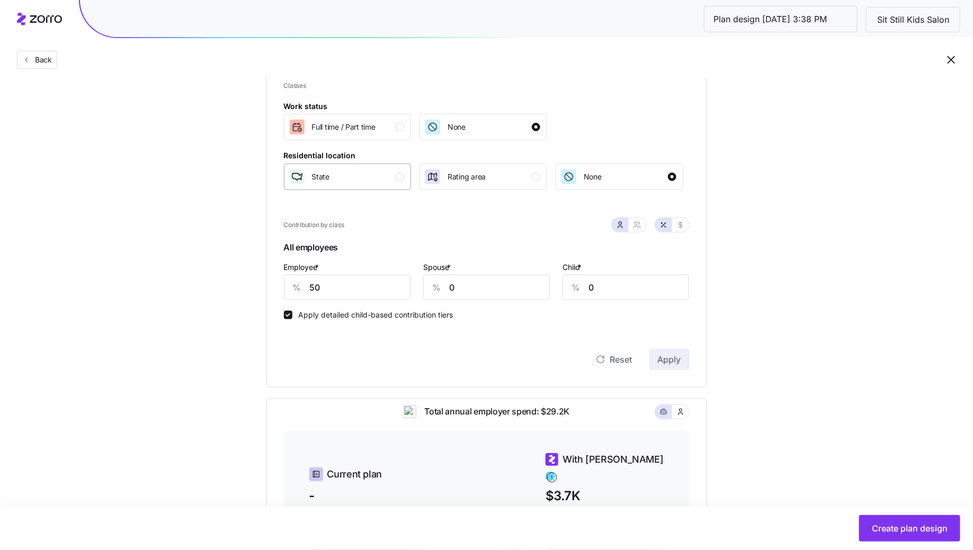
click at [373, 172] on div "State" at bounding box center [347, 176] width 116 height 17
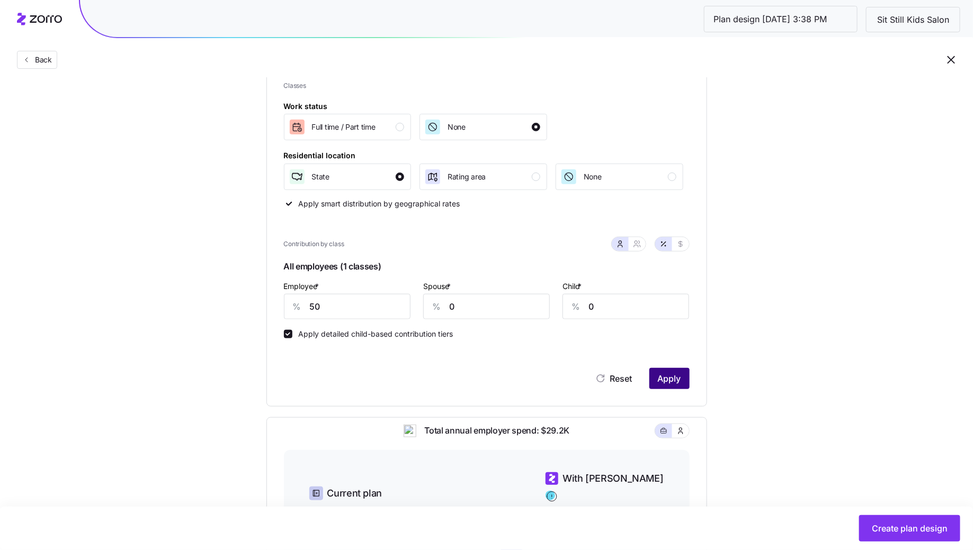
click at [678, 377] on span "Apply" at bounding box center [669, 378] width 23 height 13
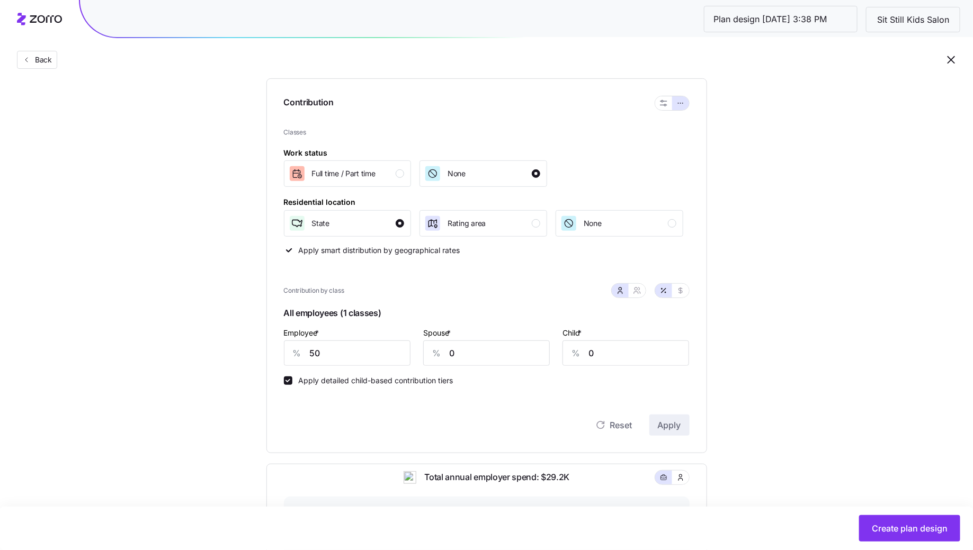
scroll to position [393, 0]
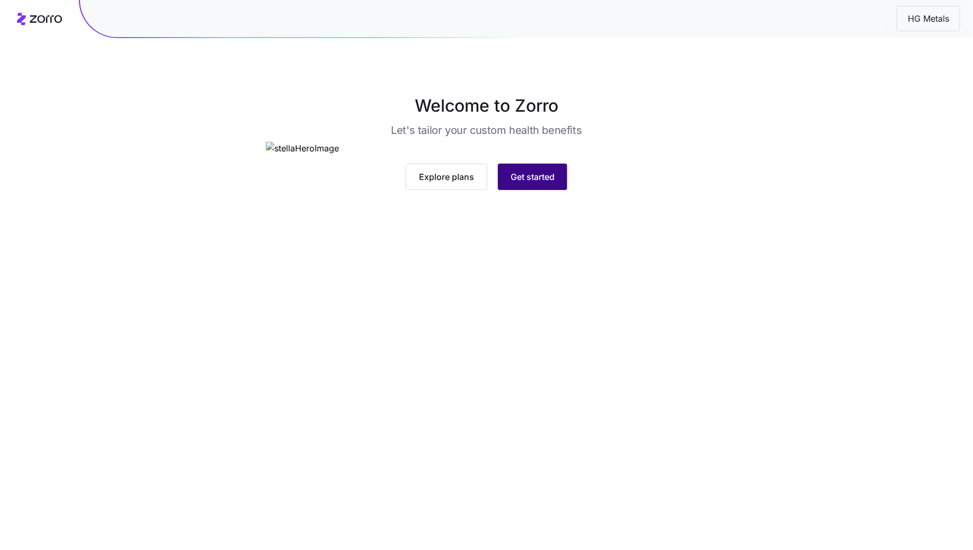
click at [544, 190] on button "Get started" at bounding box center [532, 177] width 69 height 26
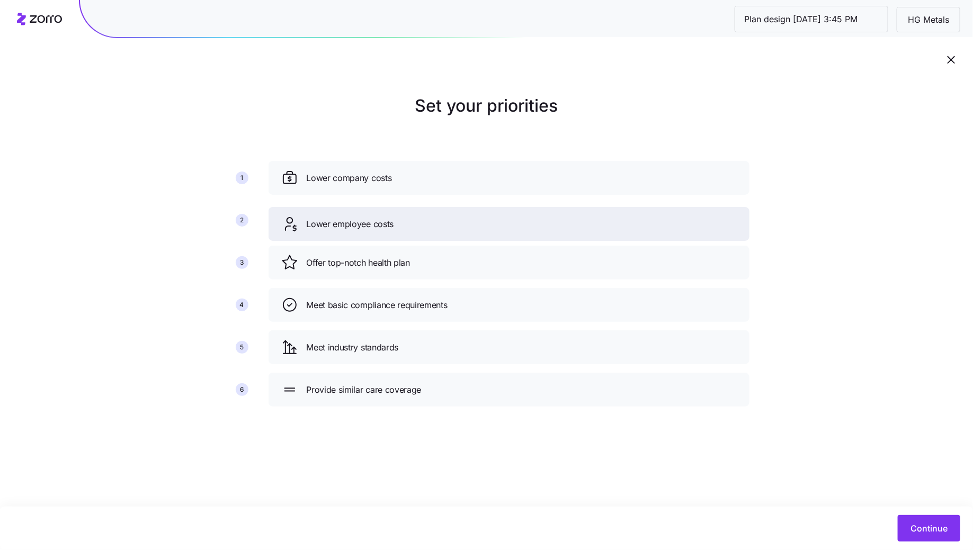
drag, startPoint x: 445, startPoint y: 254, endPoint x: 445, endPoint y: 216, distance: 38.1
click at [445, 216] on div "Lower employee costs" at bounding box center [509, 224] width 456 height 17
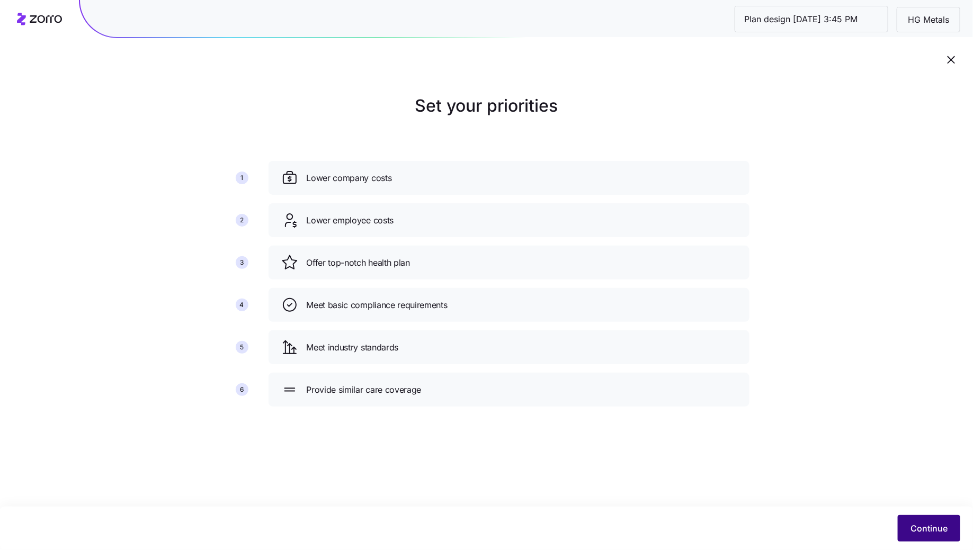
click at [915, 520] on button "Continue" at bounding box center [929, 528] width 63 height 26
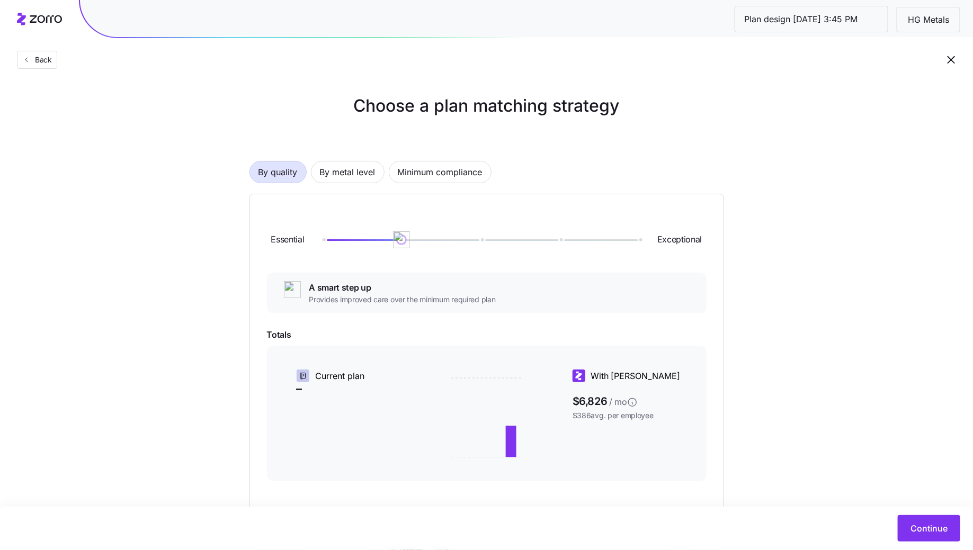
click at [334, 156] on div "By quality By metal level Minimum compliance Essential Exceptional A smart step…" at bounding box center [487, 366] width 475 height 478
click at [334, 166] on span "By metal level" at bounding box center [348, 172] width 56 height 21
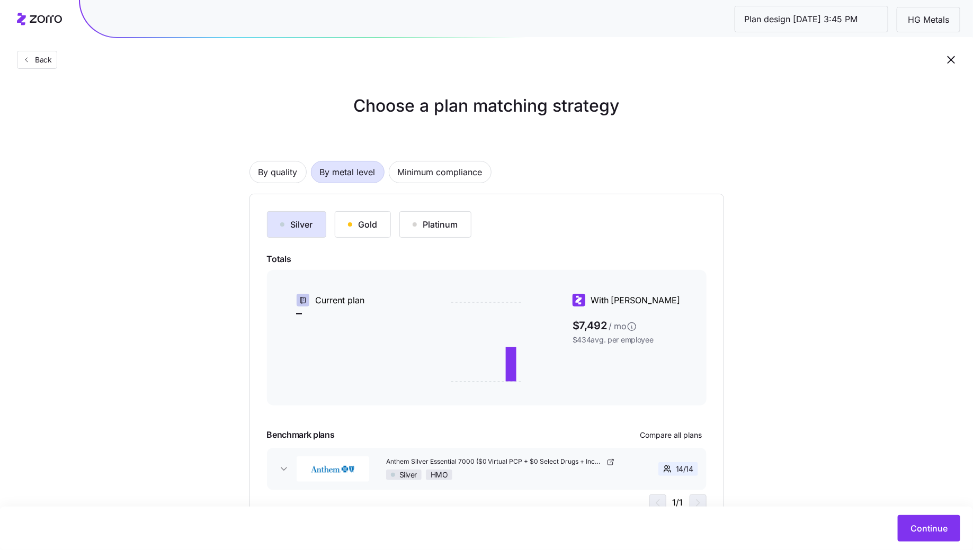
scroll to position [46, 0]
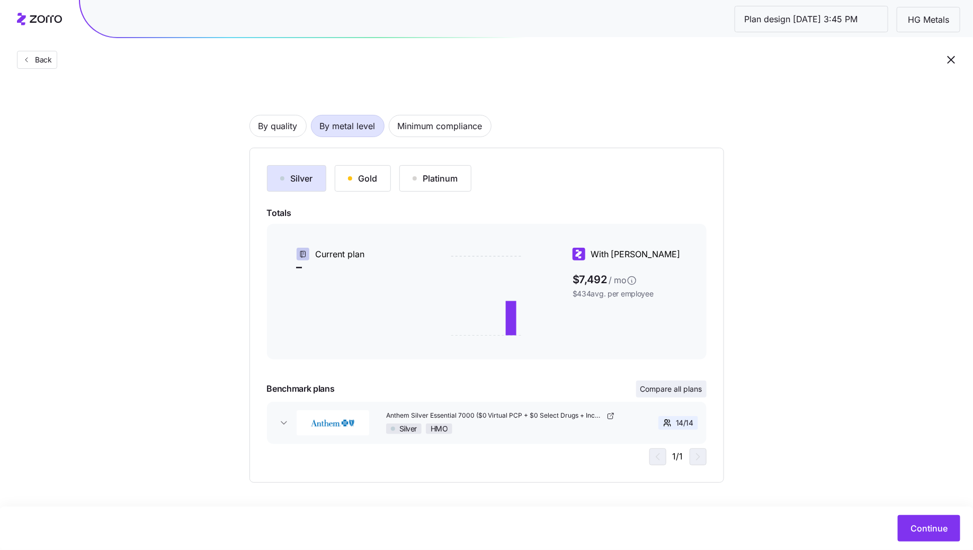
click at [685, 387] on span "Compare all plans" at bounding box center [671, 389] width 62 height 11
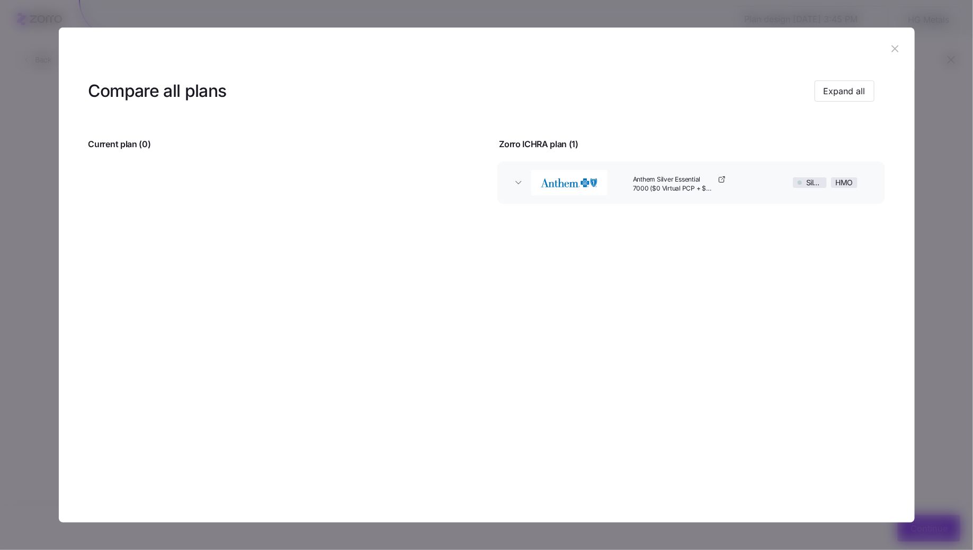
click at [898, 50] on icon "button" at bounding box center [895, 49] width 12 height 12
